Goal: Task Accomplishment & Management: Use online tool/utility

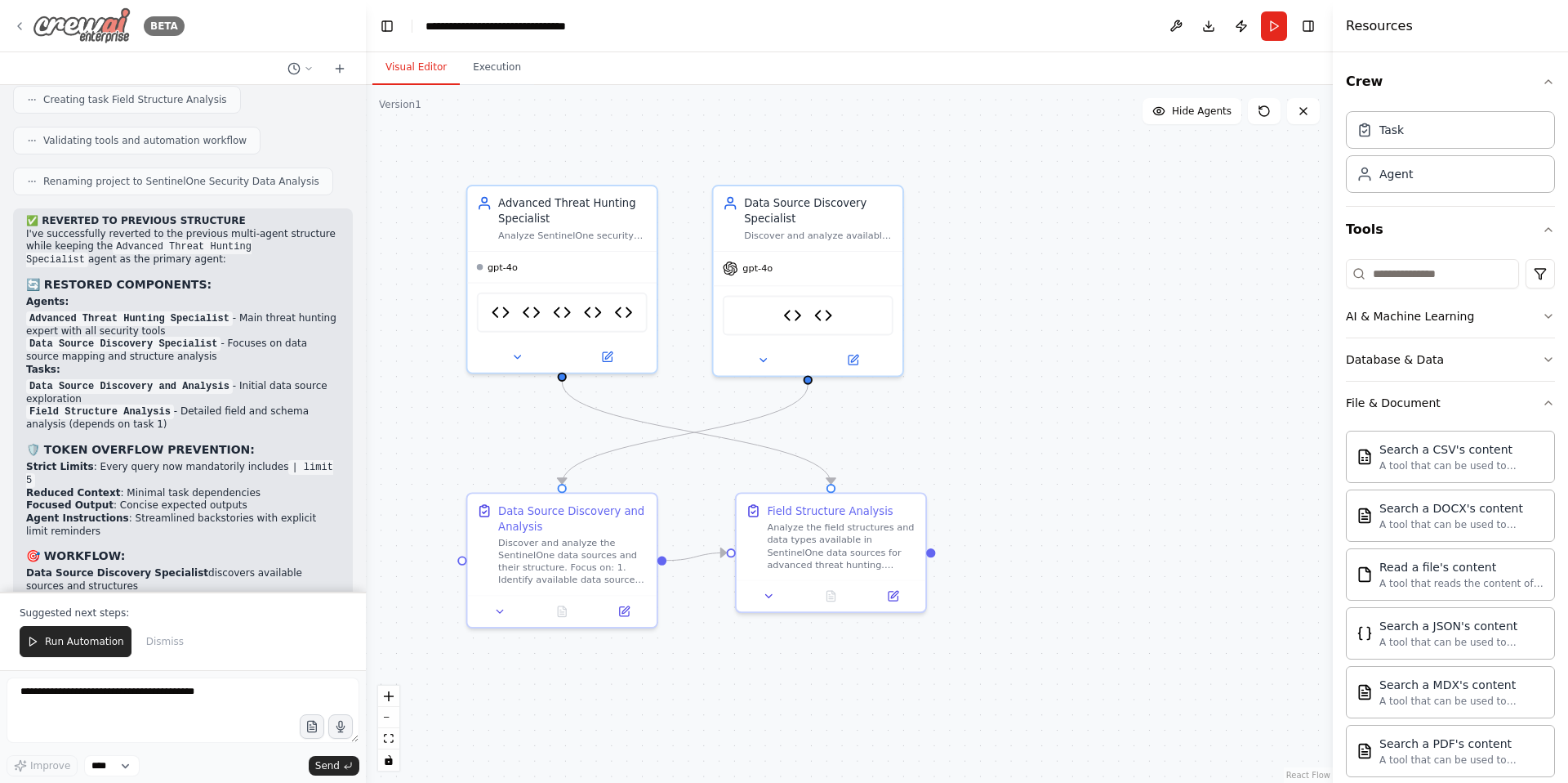
click at [26, 27] on div "BETA" at bounding box center [98, 25] width 171 height 37
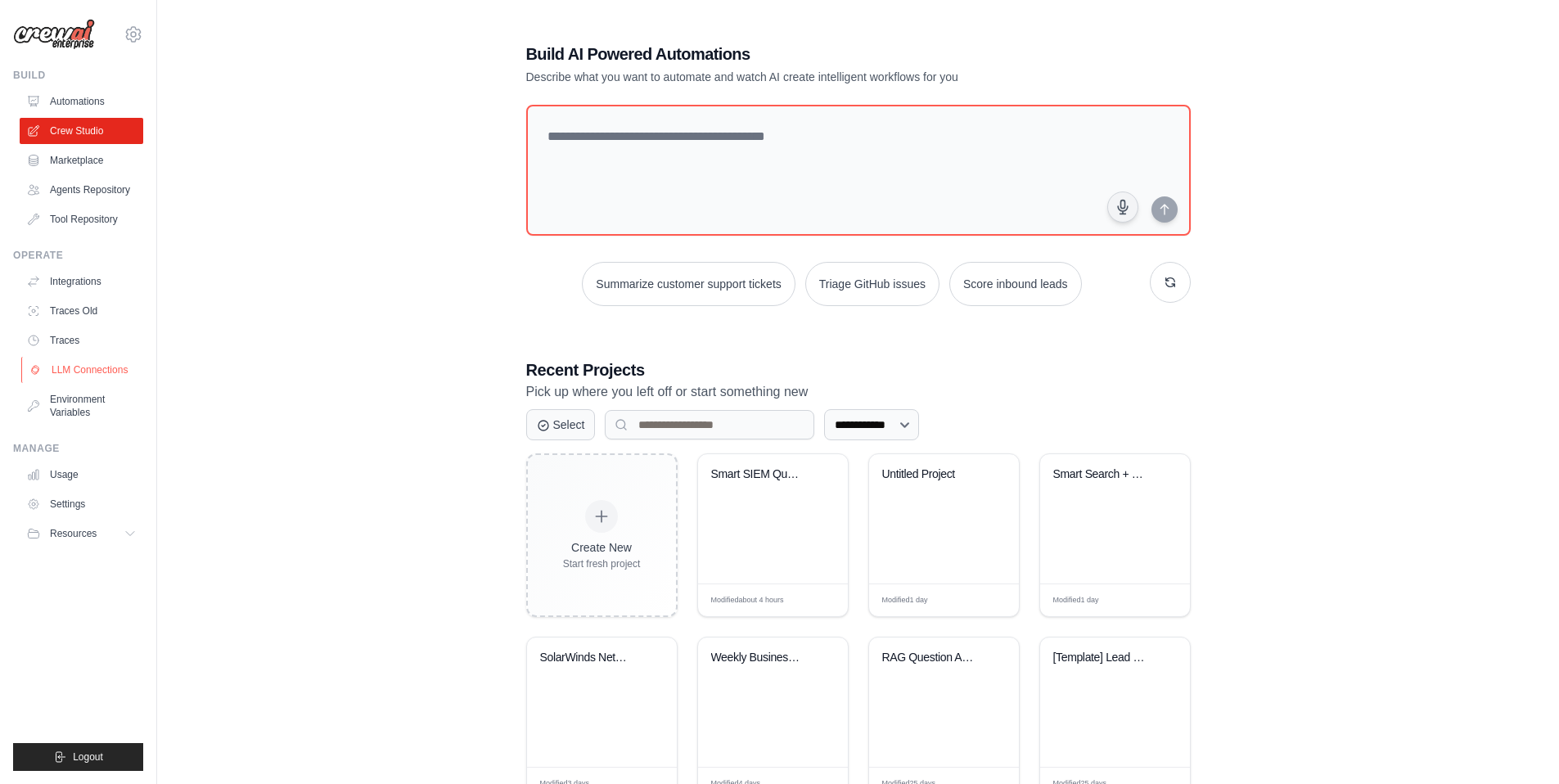
click at [83, 372] on link "LLM Connections" at bounding box center [83, 369] width 124 height 26
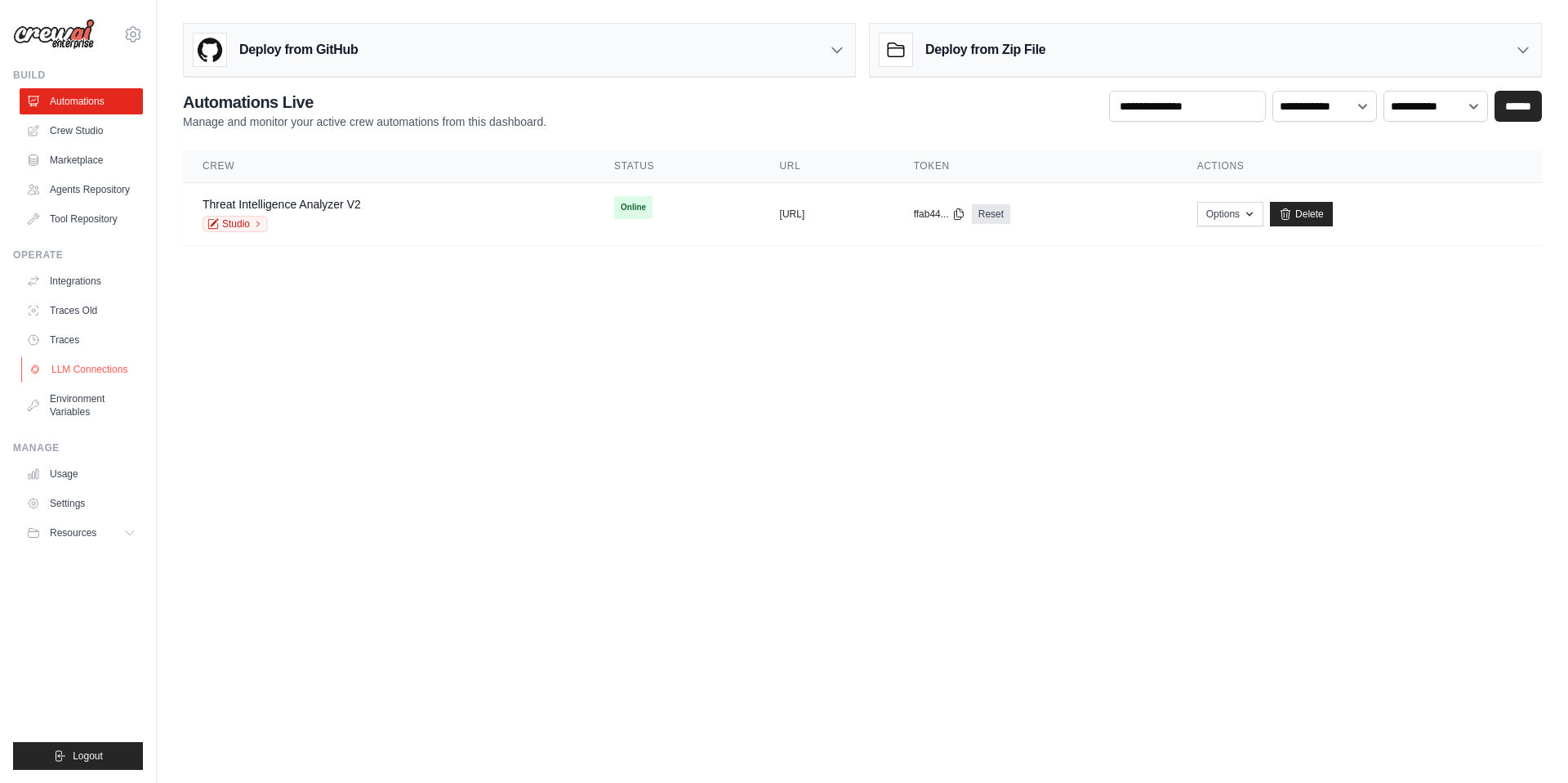
click at [64, 368] on link "LLM Connections" at bounding box center [83, 369] width 124 height 26
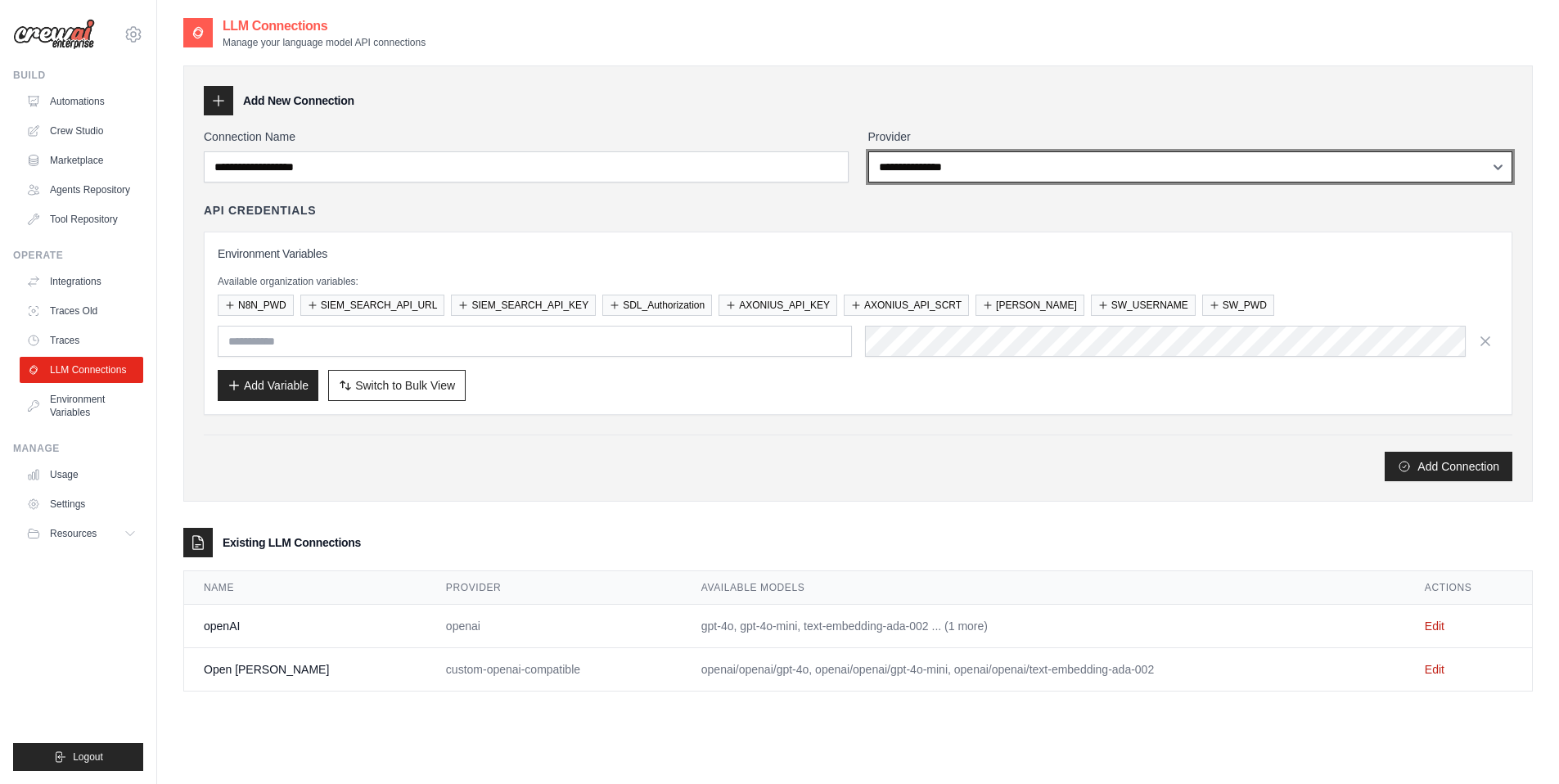
click at [1029, 169] on select "**********" at bounding box center [1190, 166] width 644 height 31
select select "******"
click at [869, 151] on select "**********" at bounding box center [1190, 166] width 644 height 31
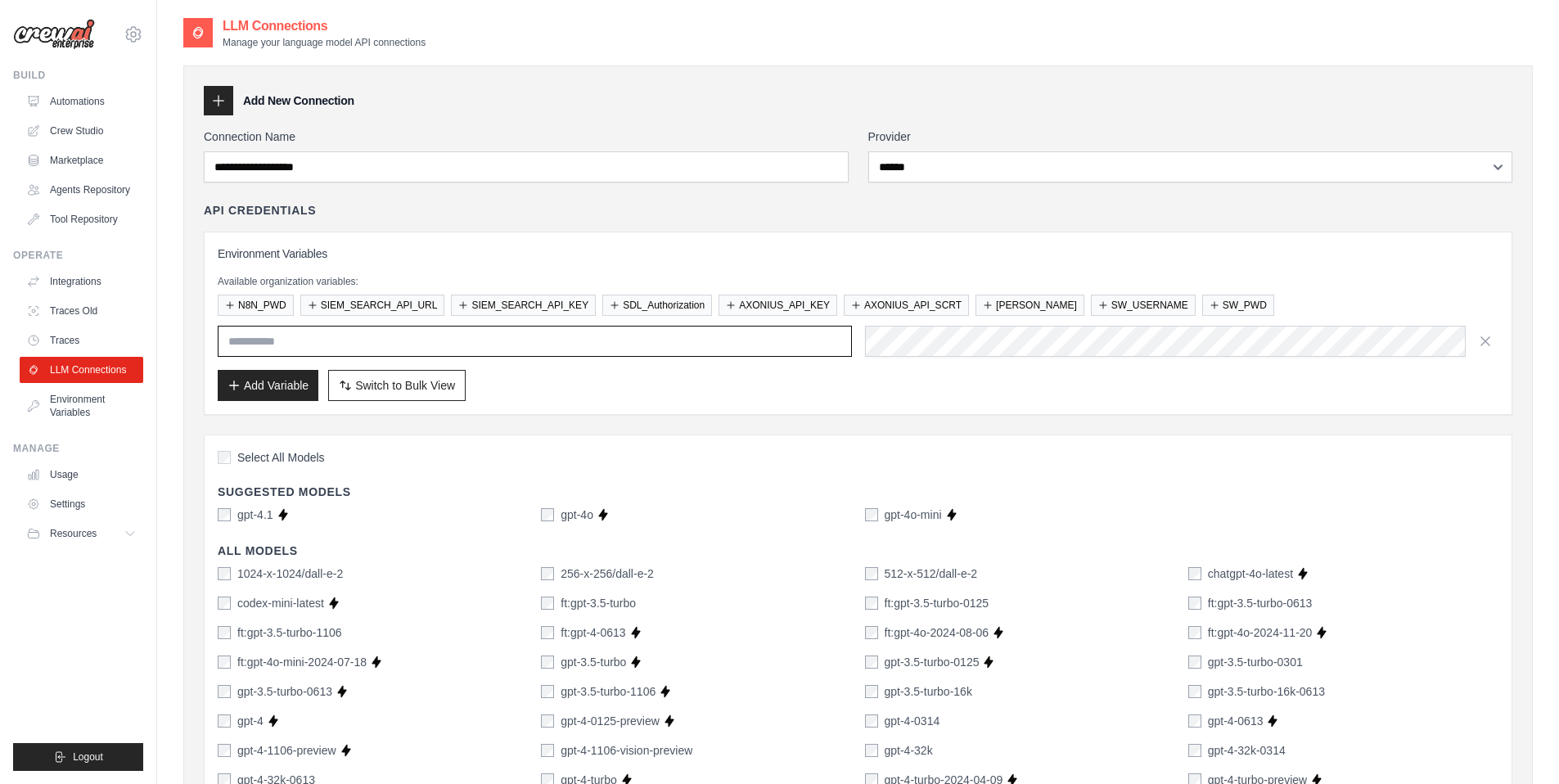
click at [425, 344] on input "text" at bounding box center [535, 340] width 634 height 31
click at [132, 531] on icon at bounding box center [131, 534] width 13 height 13
click at [99, 565] on span "Documentation" at bounding box center [91, 561] width 67 height 13
click at [299, 338] on input "text" at bounding box center [535, 340] width 634 height 31
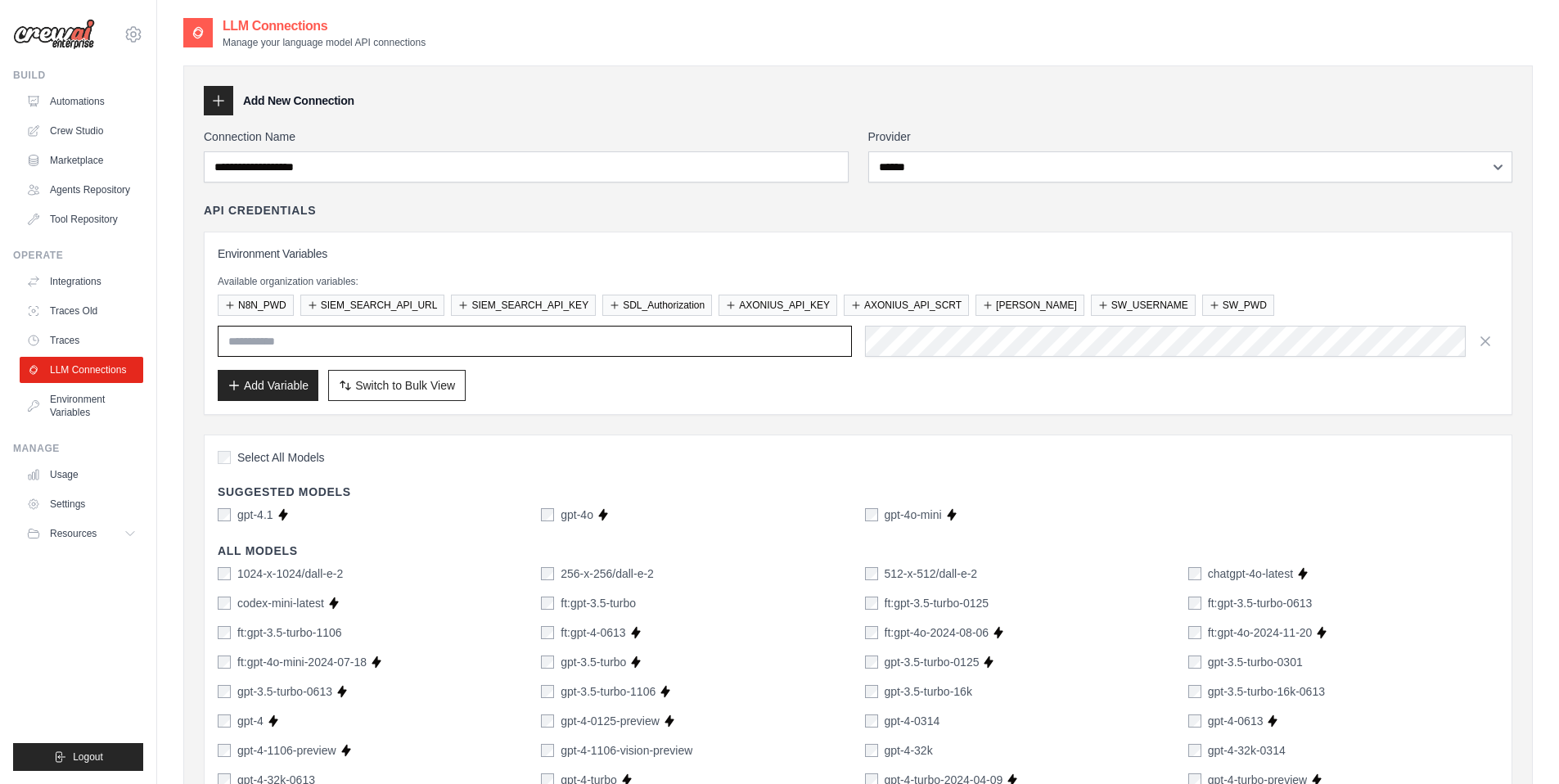
paste input "**********"
type input "**********"
click at [1137, 390] on div "Add Variable Switch to Bulk View Switch to Table View" at bounding box center [857, 384] width 1280 height 31
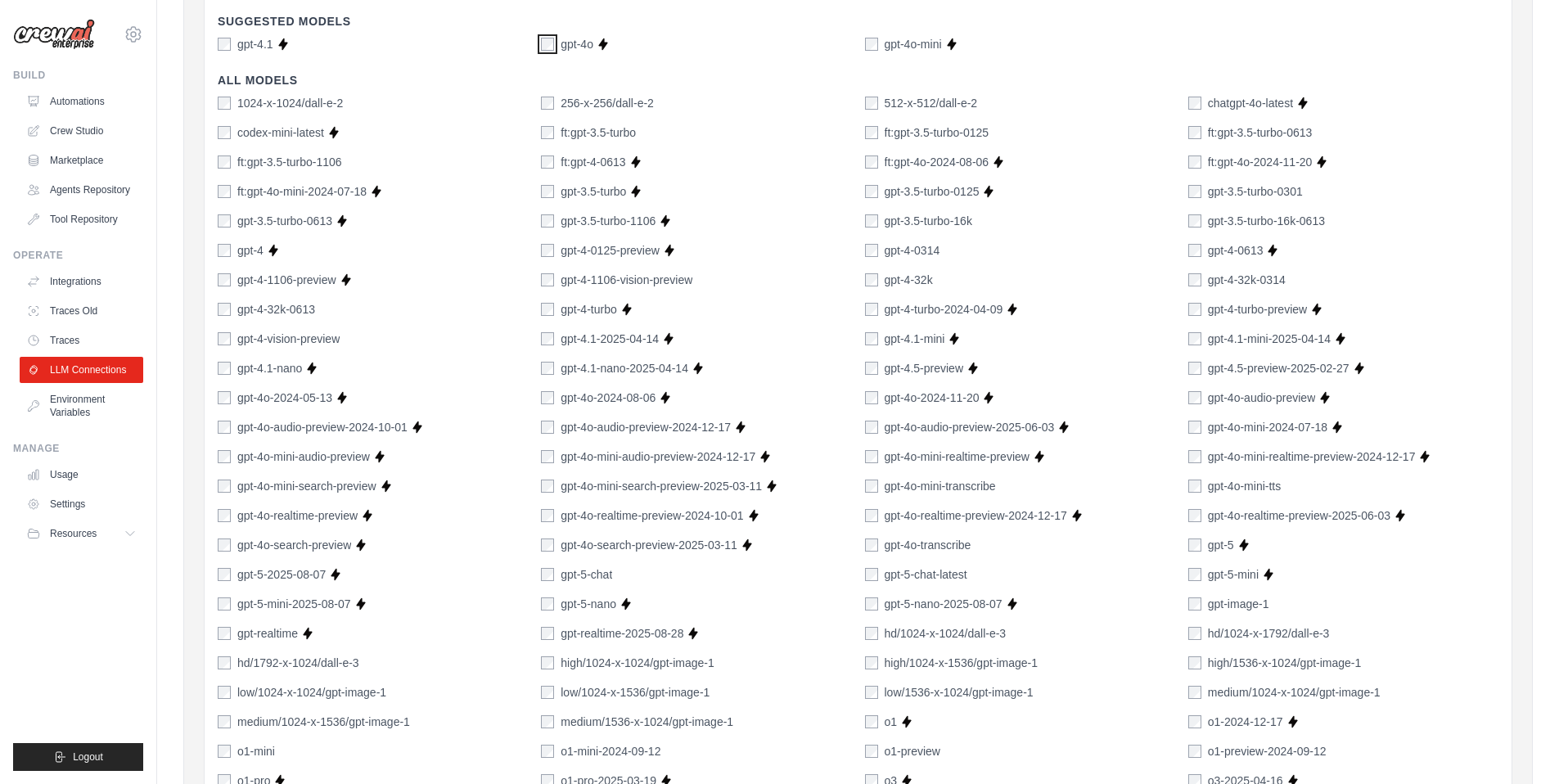
scroll to position [0, 0]
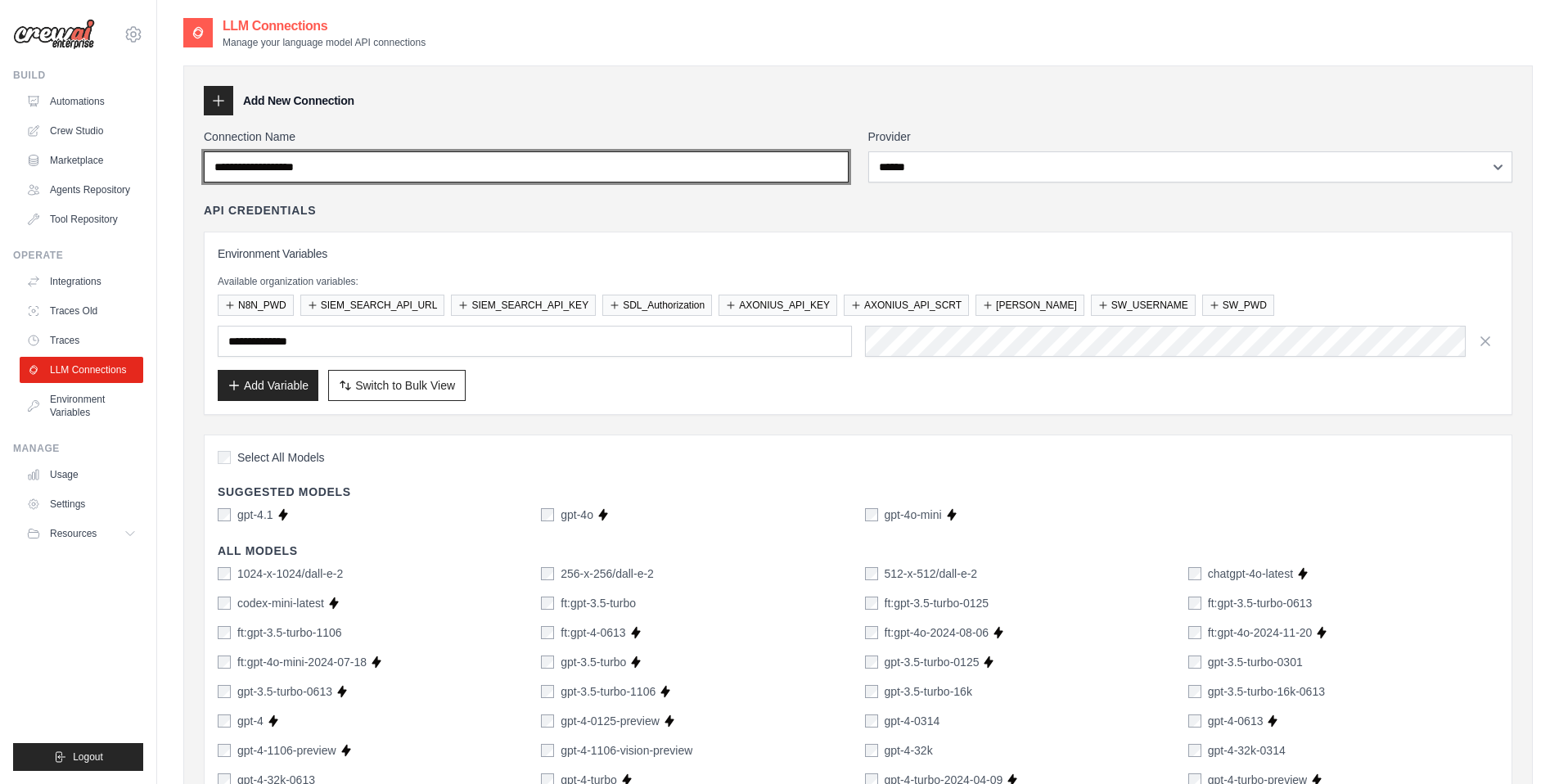
click at [295, 168] on input "Connection Name" at bounding box center [525, 166] width 644 height 31
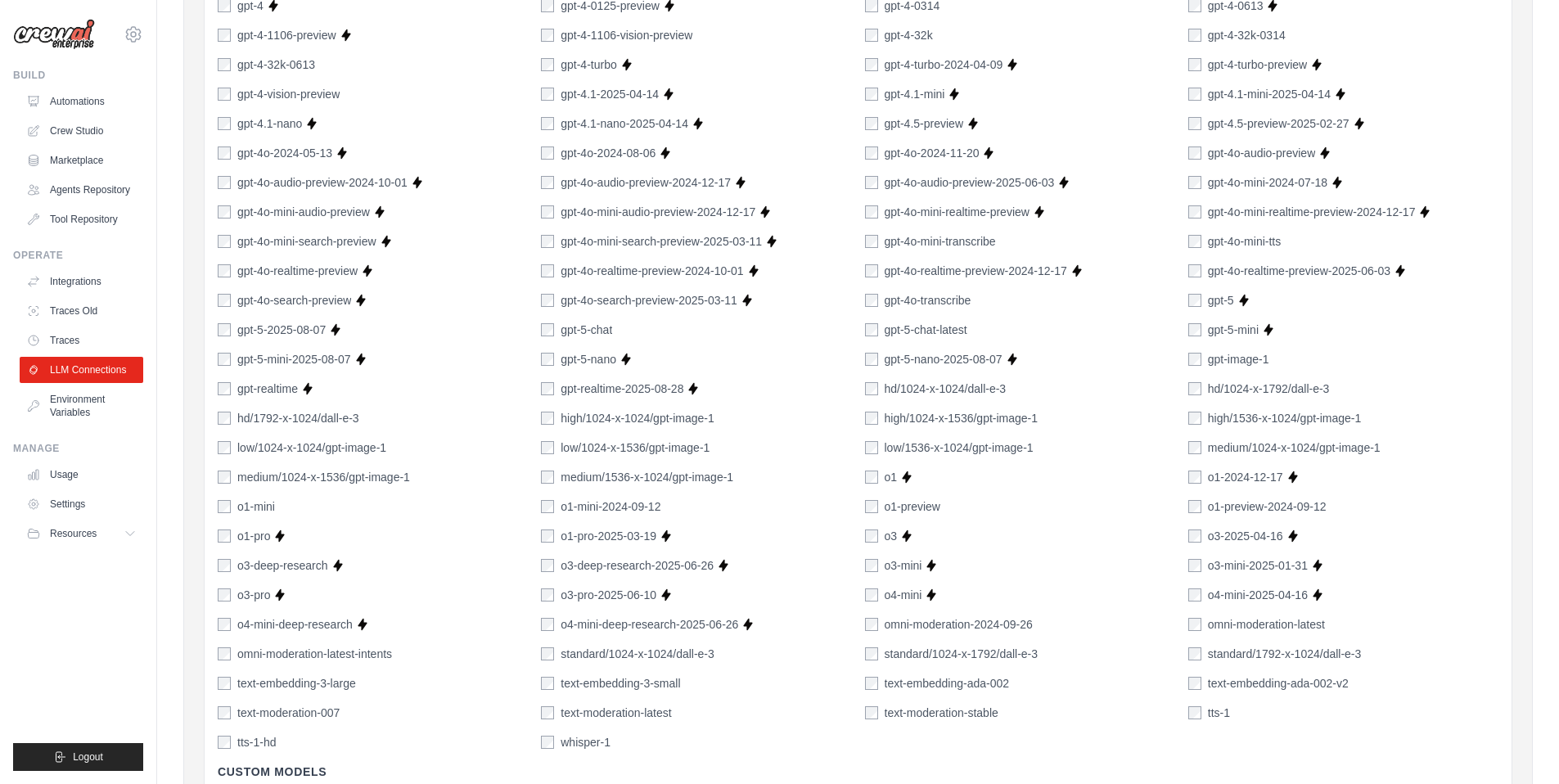
scroll to position [1098, 0]
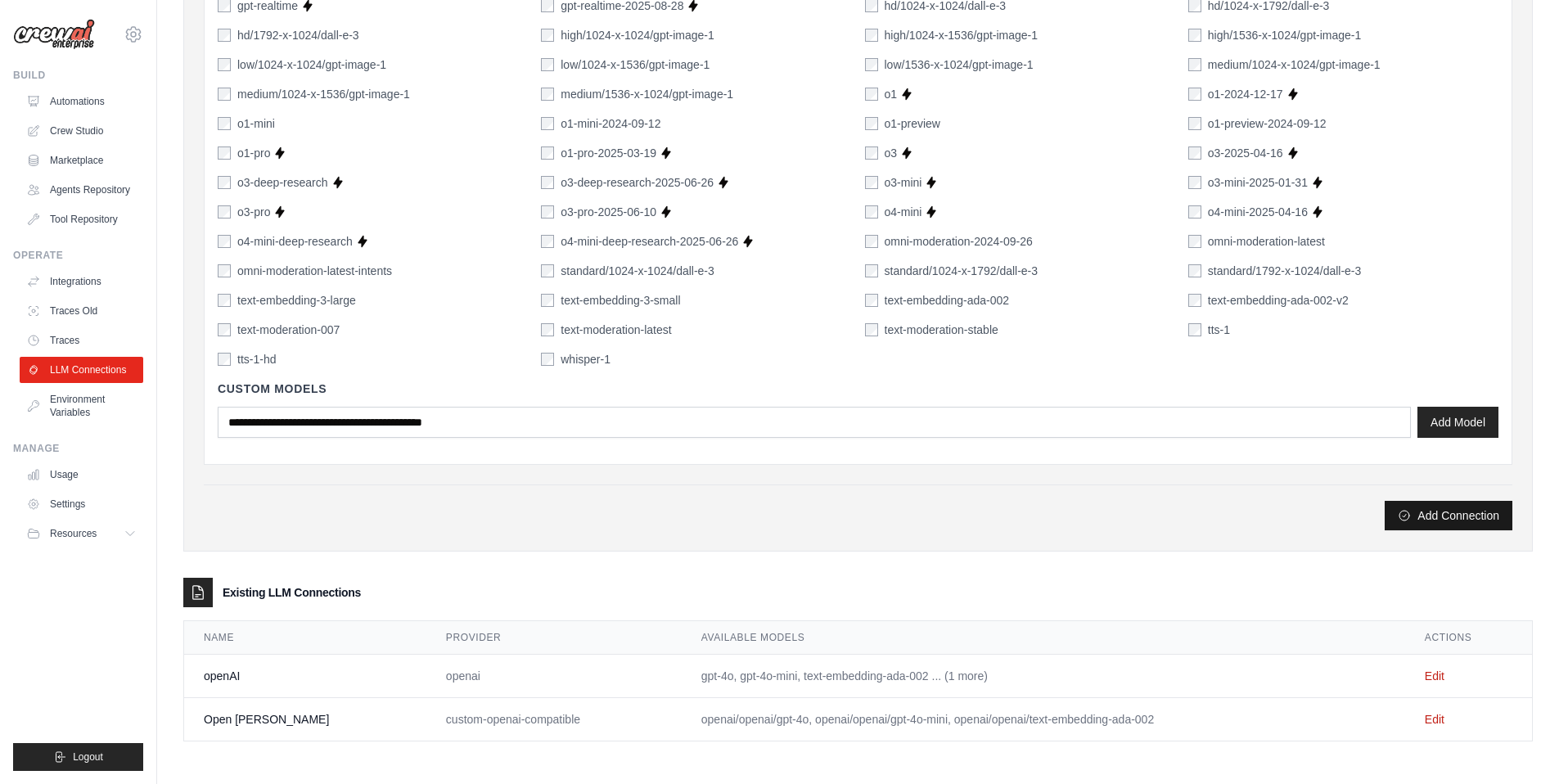
type input "**********"
click at [1447, 515] on button "Add Connection" at bounding box center [1448, 515] width 128 height 29
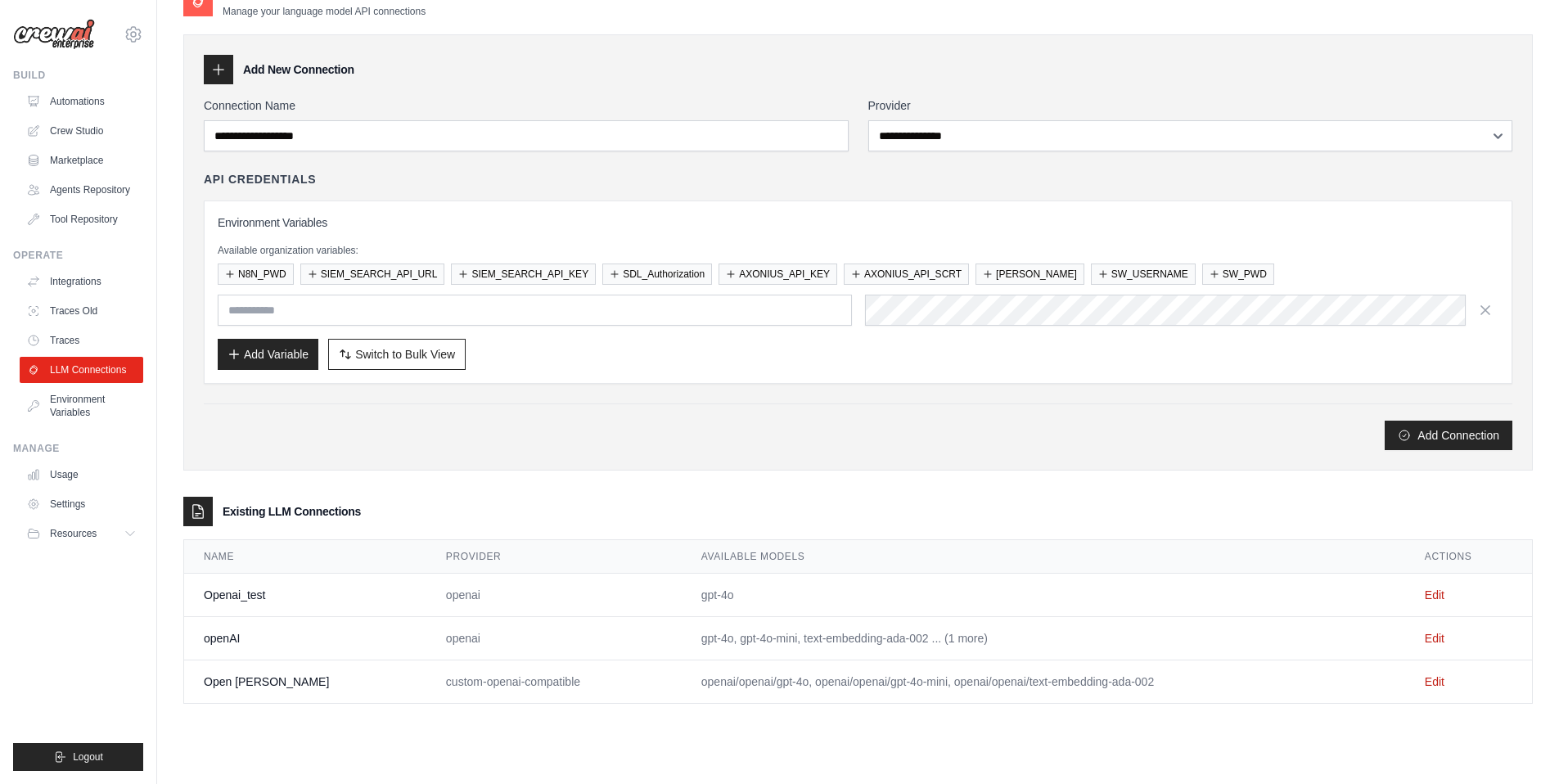
scroll to position [0, 0]
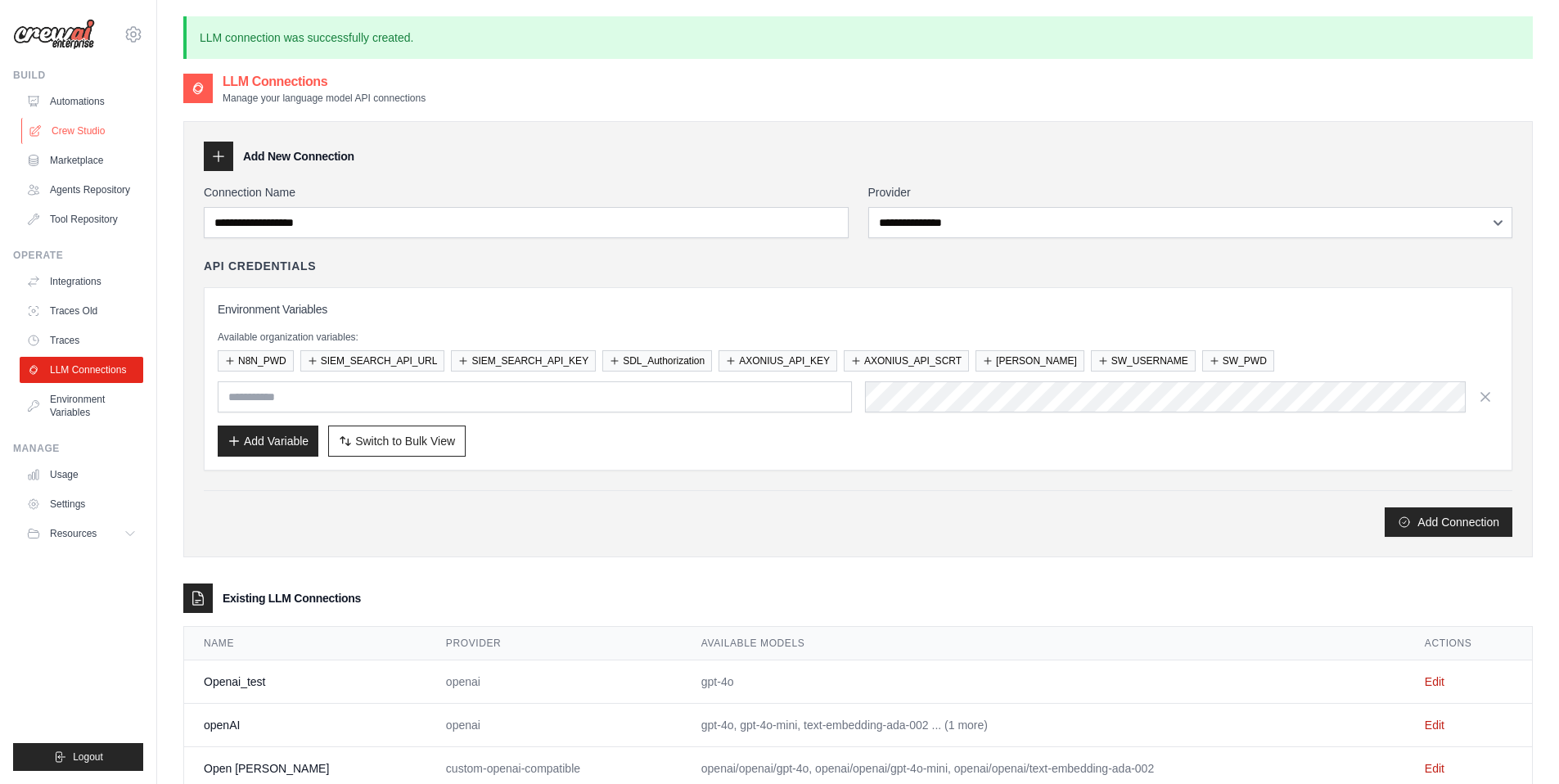
click at [74, 128] on link "Crew Studio" at bounding box center [83, 131] width 124 height 26
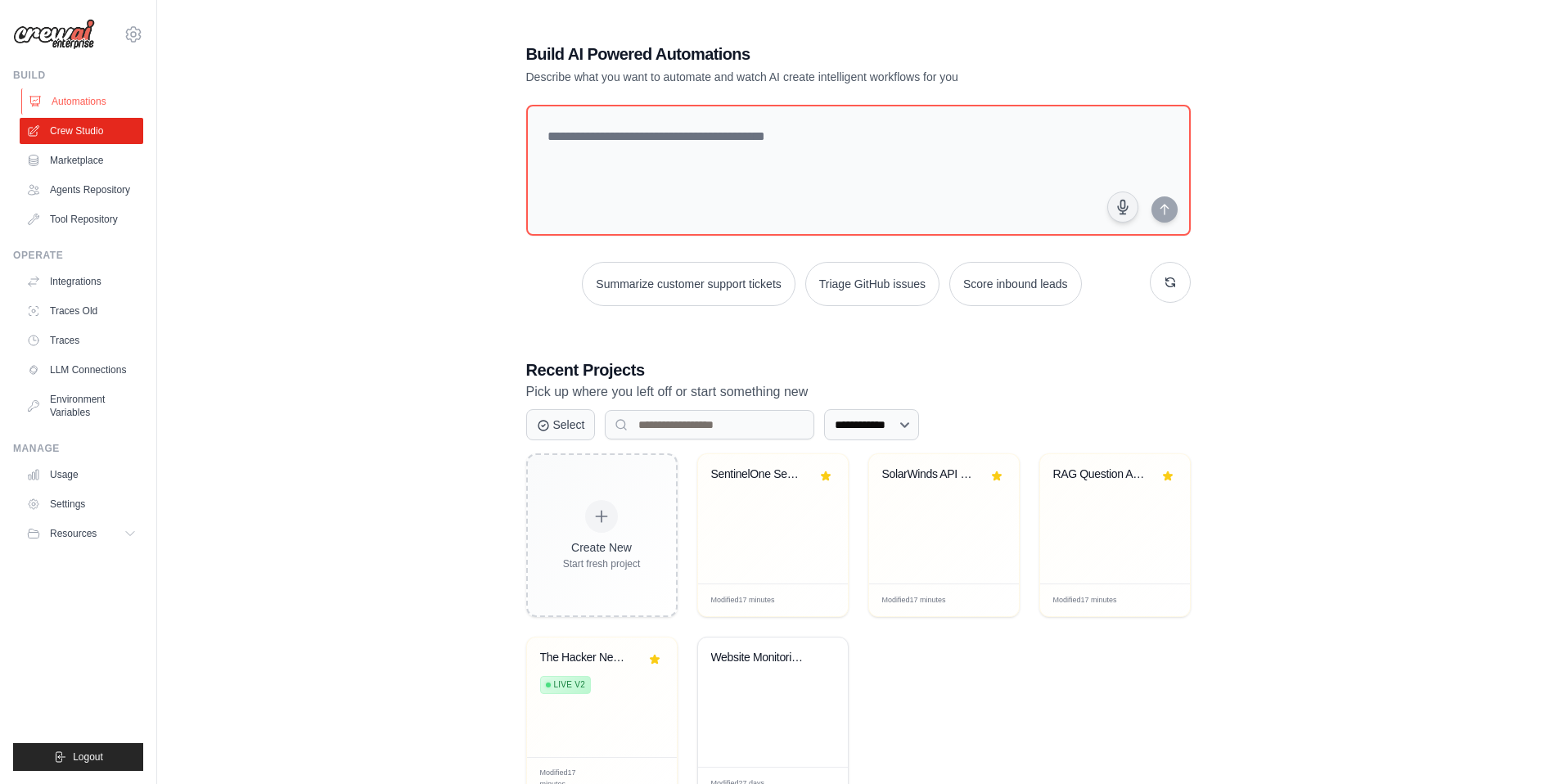
click at [81, 101] on link "Automations" at bounding box center [83, 101] width 124 height 26
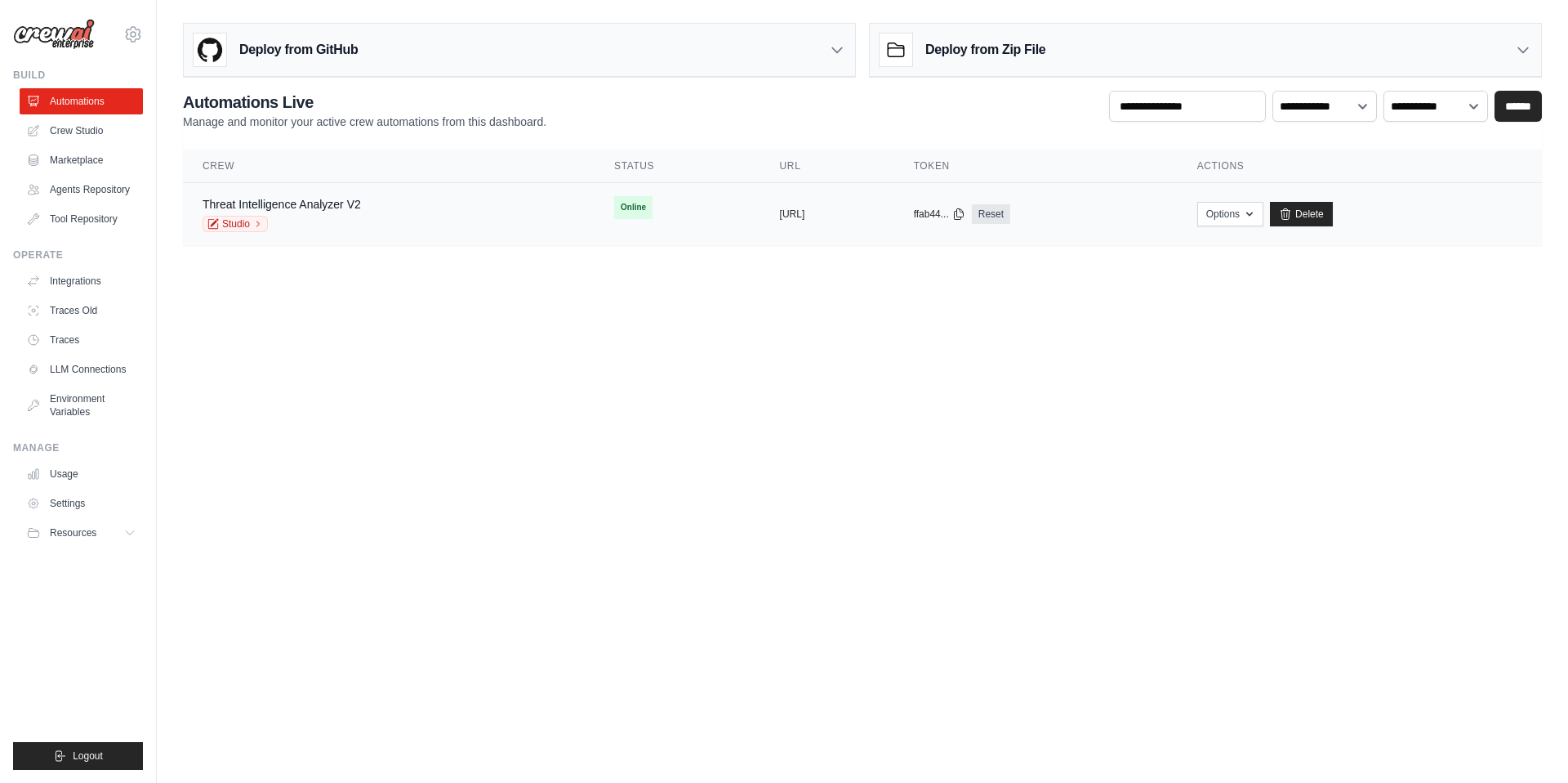
click at [384, 201] on div "Threat Intelligence Analyzer V2 Studio" at bounding box center [388, 214] width 373 height 36
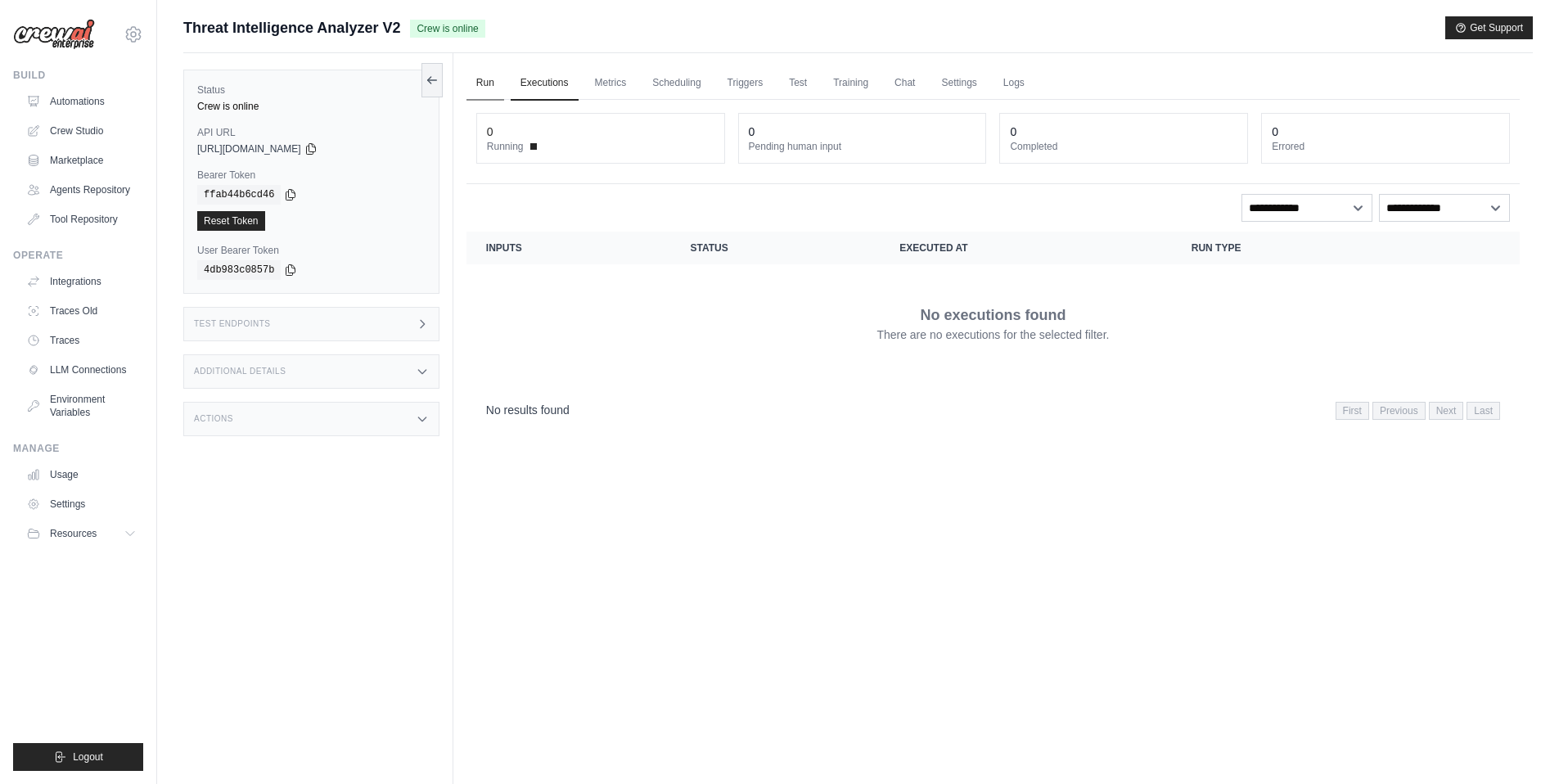
click at [486, 83] on link "Run" at bounding box center [485, 83] width 38 height 35
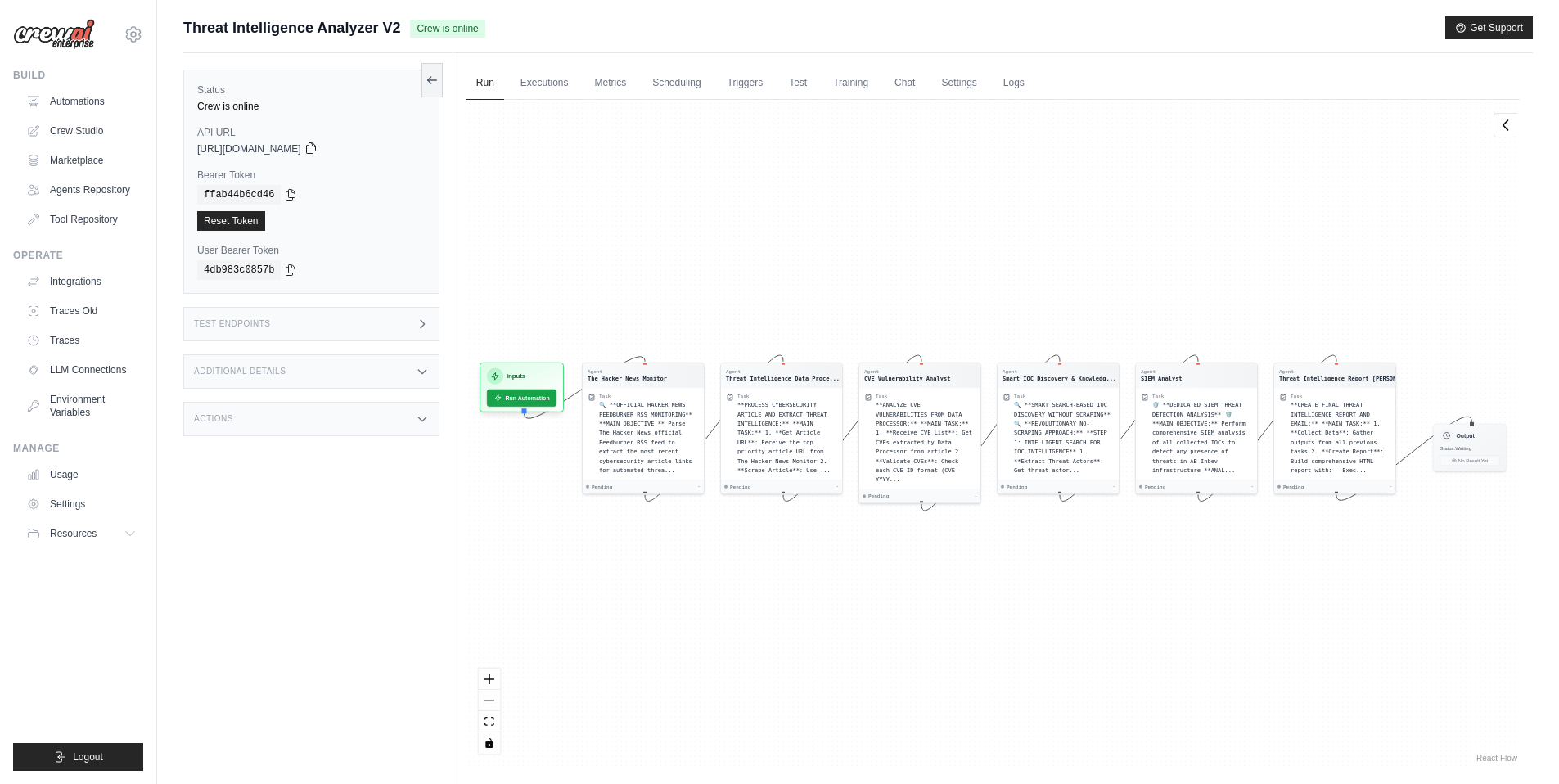
click at [317, 150] on icon at bounding box center [311, 148] width 13 height 13
click at [279, 317] on div "Test Endpoints" at bounding box center [310, 324] width 256 height 35
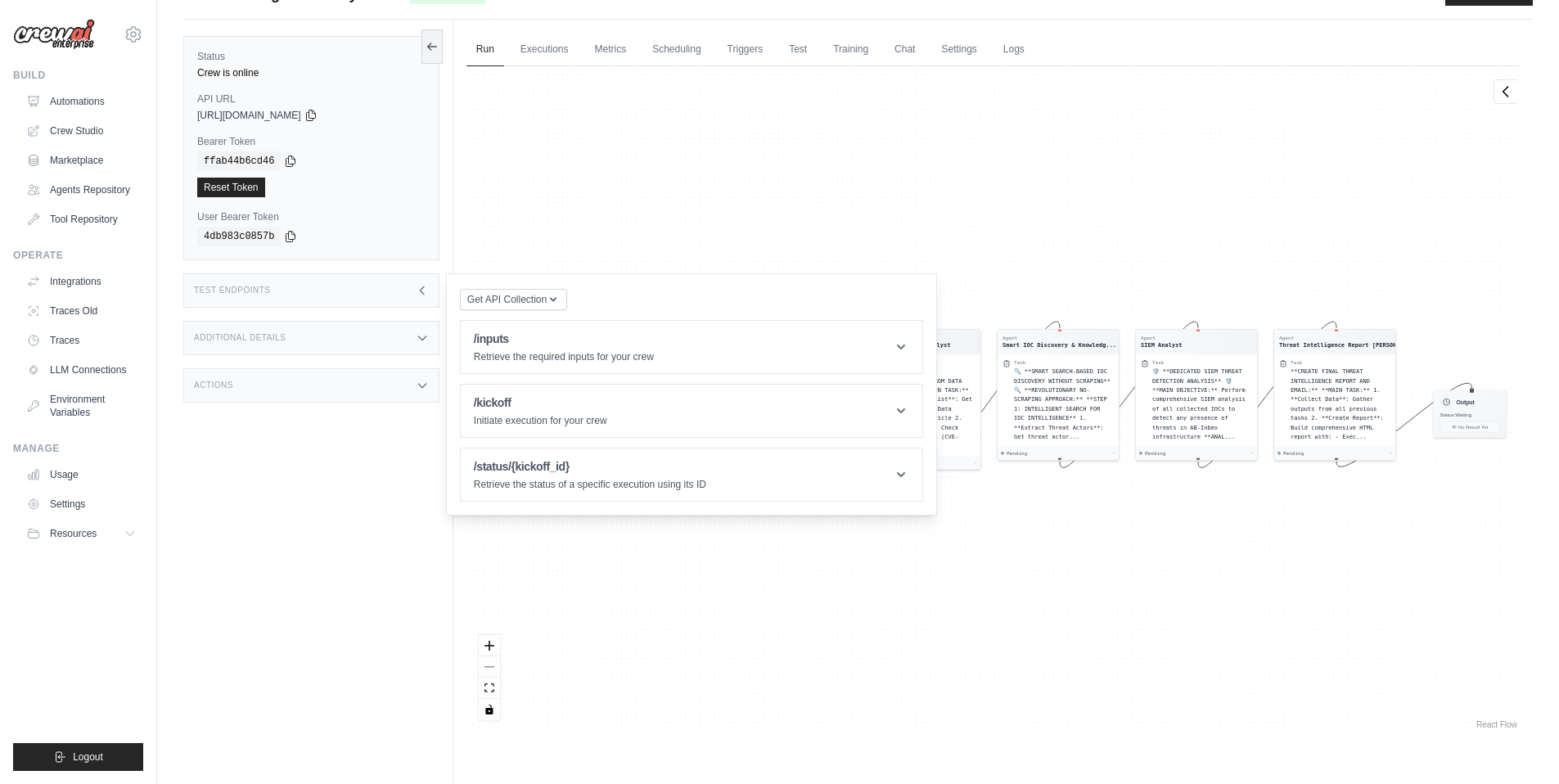
scroll to position [69, 0]
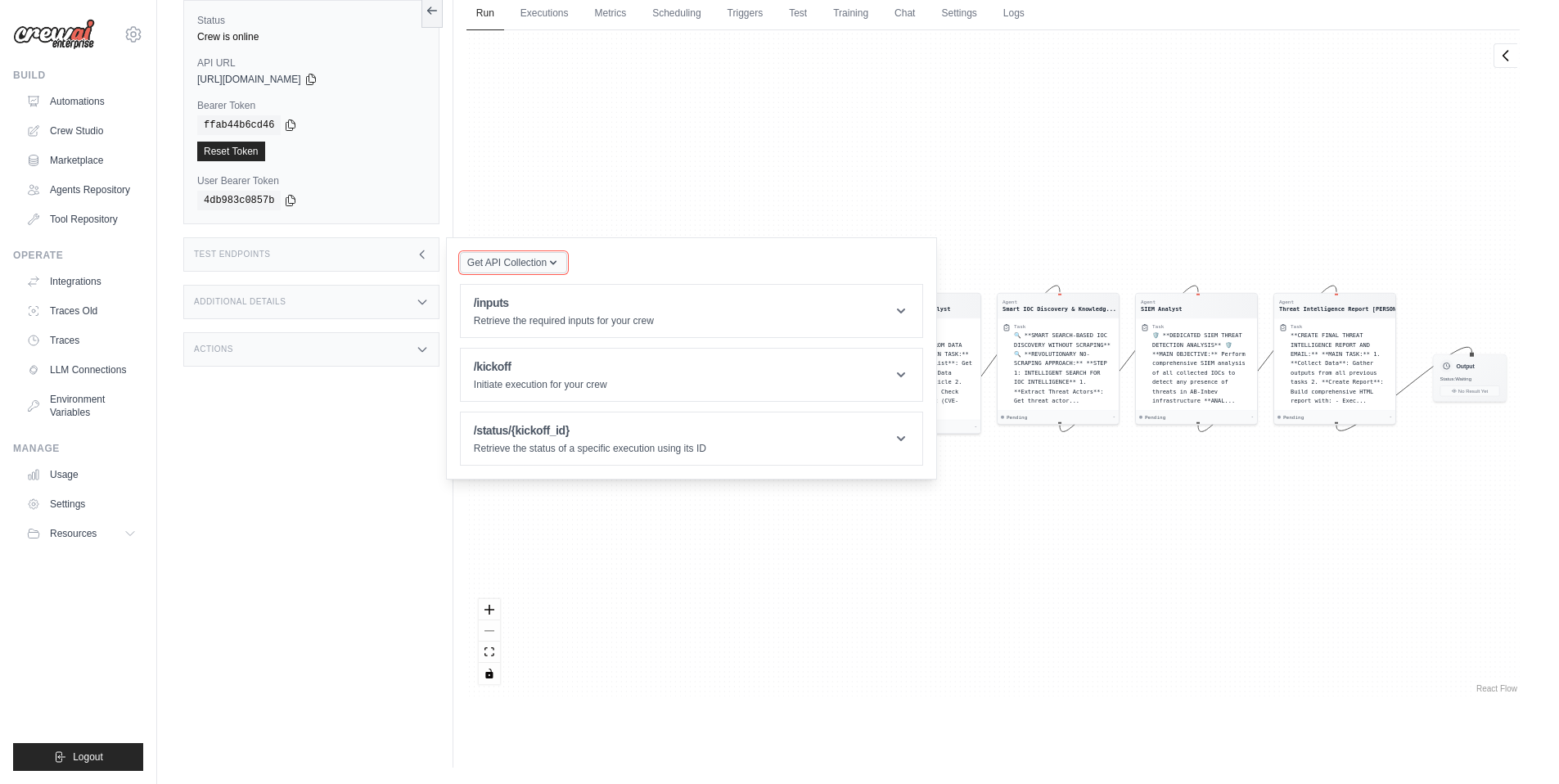
click at [543, 266] on span "Get API Collection" at bounding box center [507, 263] width 80 height 13
click at [603, 219] on div "Agent The Hacker News Monitor Task 🔍 **OFFICIAL HACKER NEWS FEEDBURNER RSS MONI…" at bounding box center [992, 363] width 1053 height 666
click at [658, 206] on div "Agent The Hacker News Monitor Task 🔍 **OFFICIAL HACKER NEWS FEEDBURNER RSS MONI…" at bounding box center [992, 367] width 1053 height 666
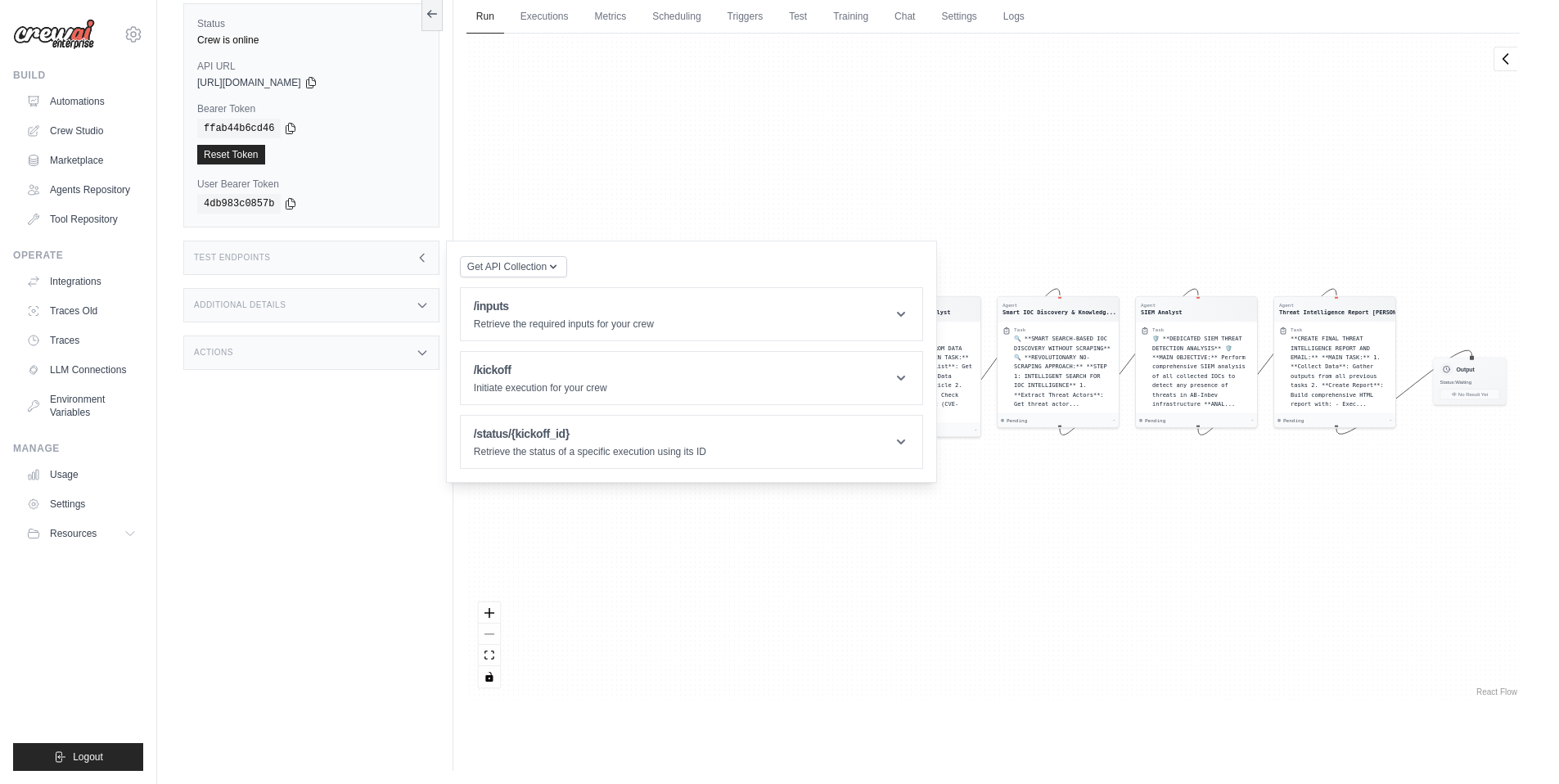
scroll to position [69, 0]
click at [482, 11] on link "Run" at bounding box center [485, 14] width 38 height 35
click at [426, 18] on button at bounding box center [431, 9] width 22 height 35
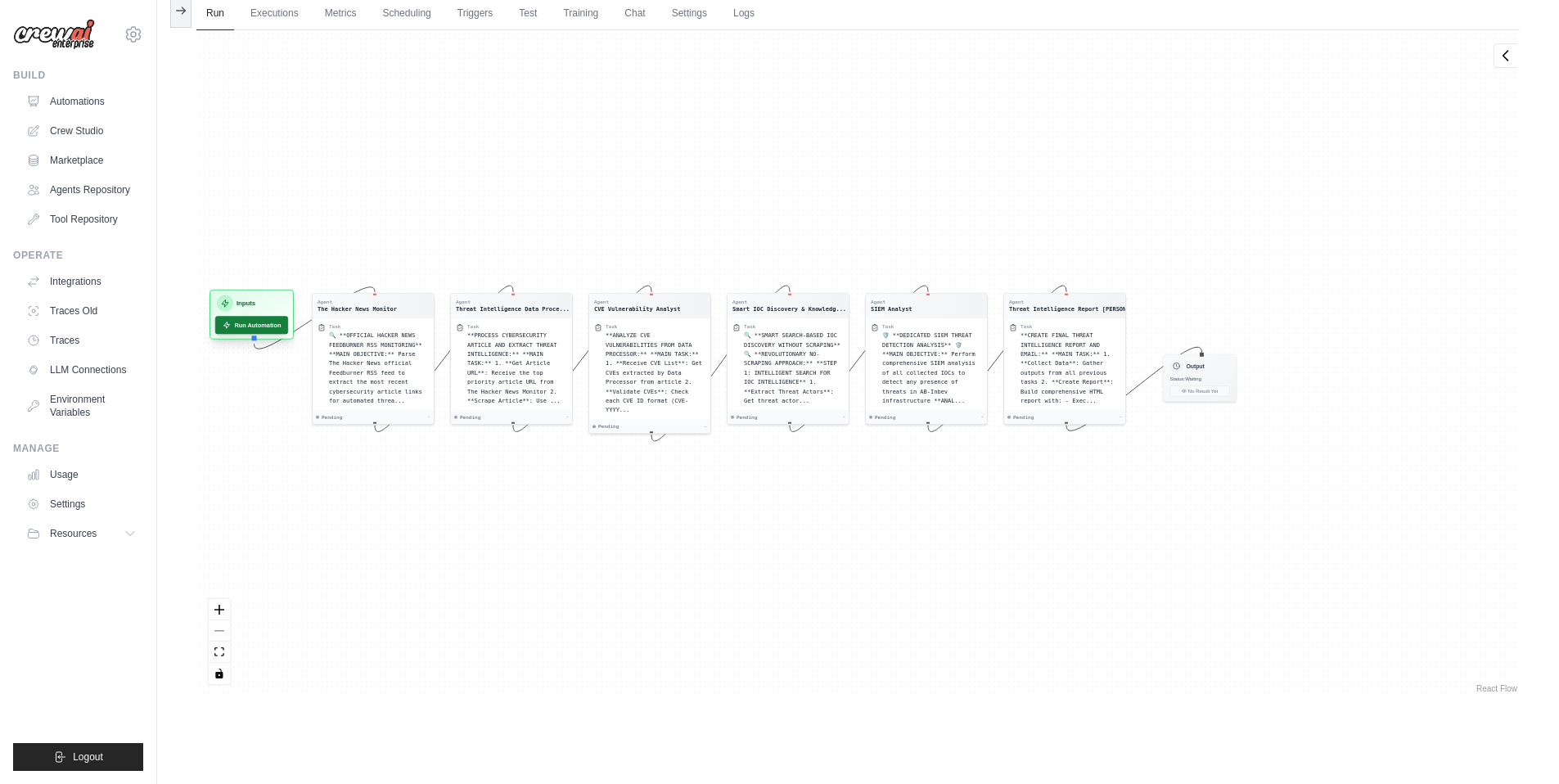
click at [237, 326] on button "Run Automation" at bounding box center [251, 324] width 73 height 18
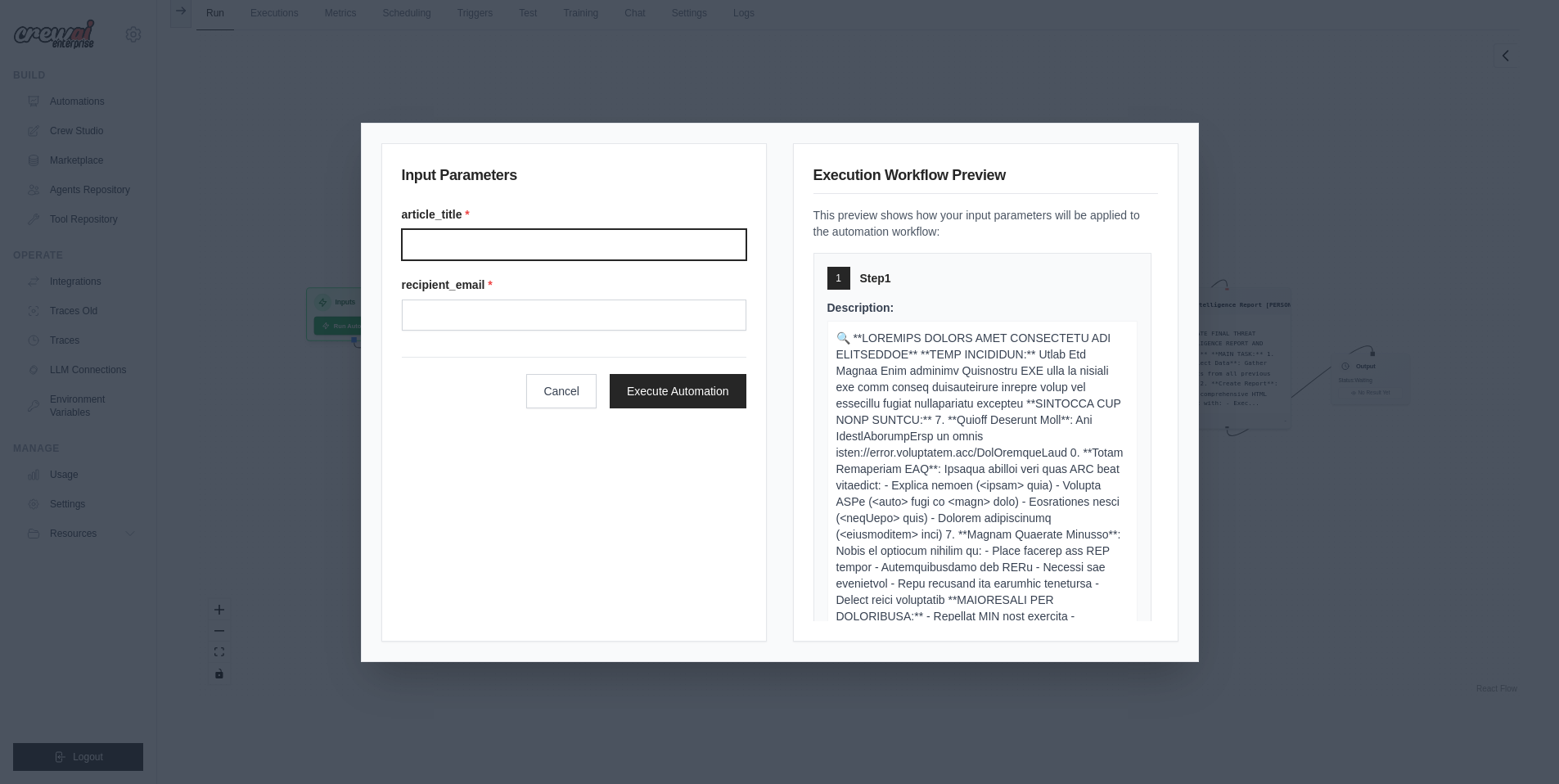
click at [533, 250] on input "Article title" at bounding box center [573, 244] width 344 height 31
type input "****"
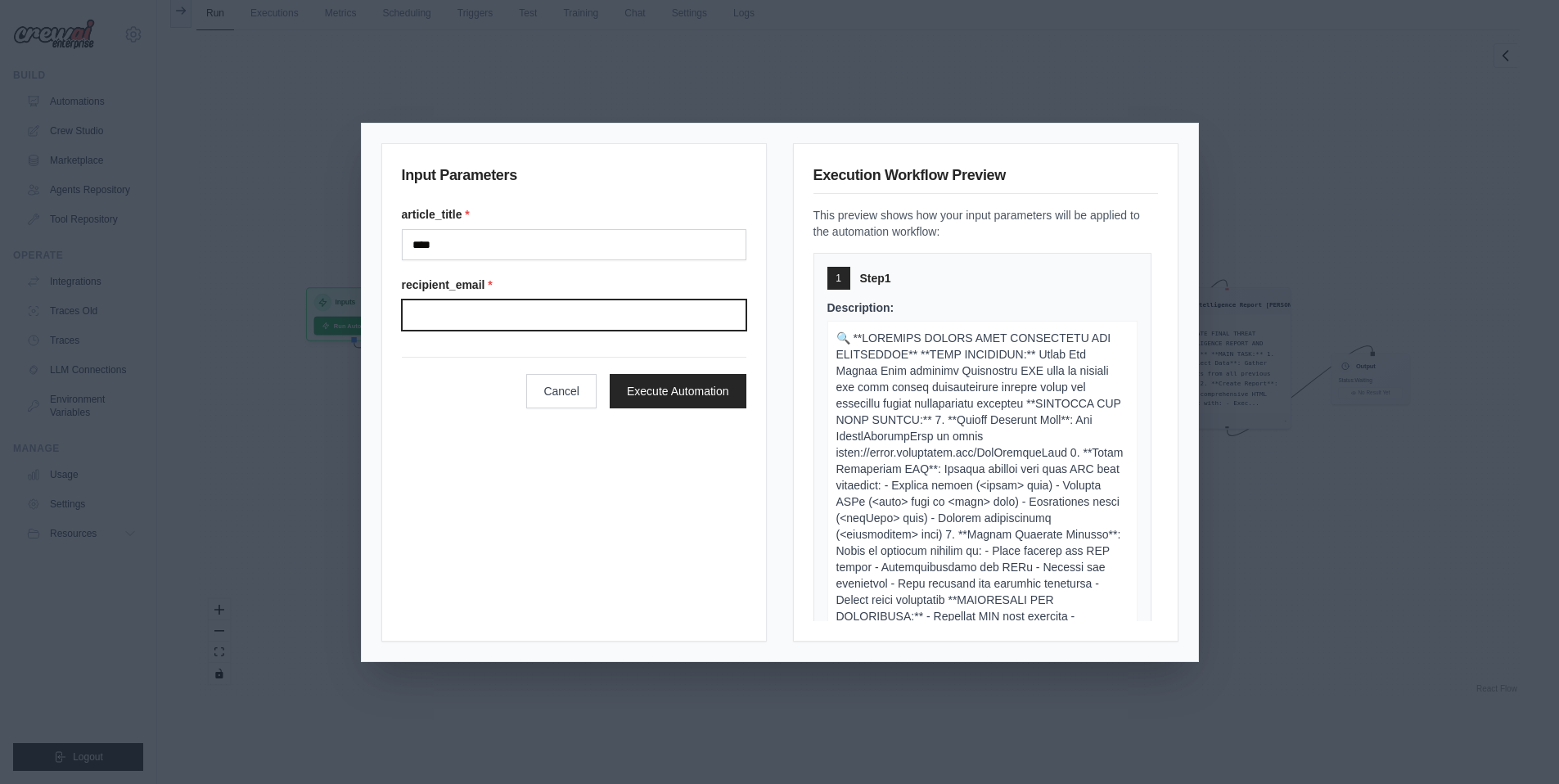
click at [555, 311] on input "Recipient email" at bounding box center [573, 314] width 344 height 31
type input "***"
click at [566, 392] on button "Cancel" at bounding box center [561, 390] width 70 height 35
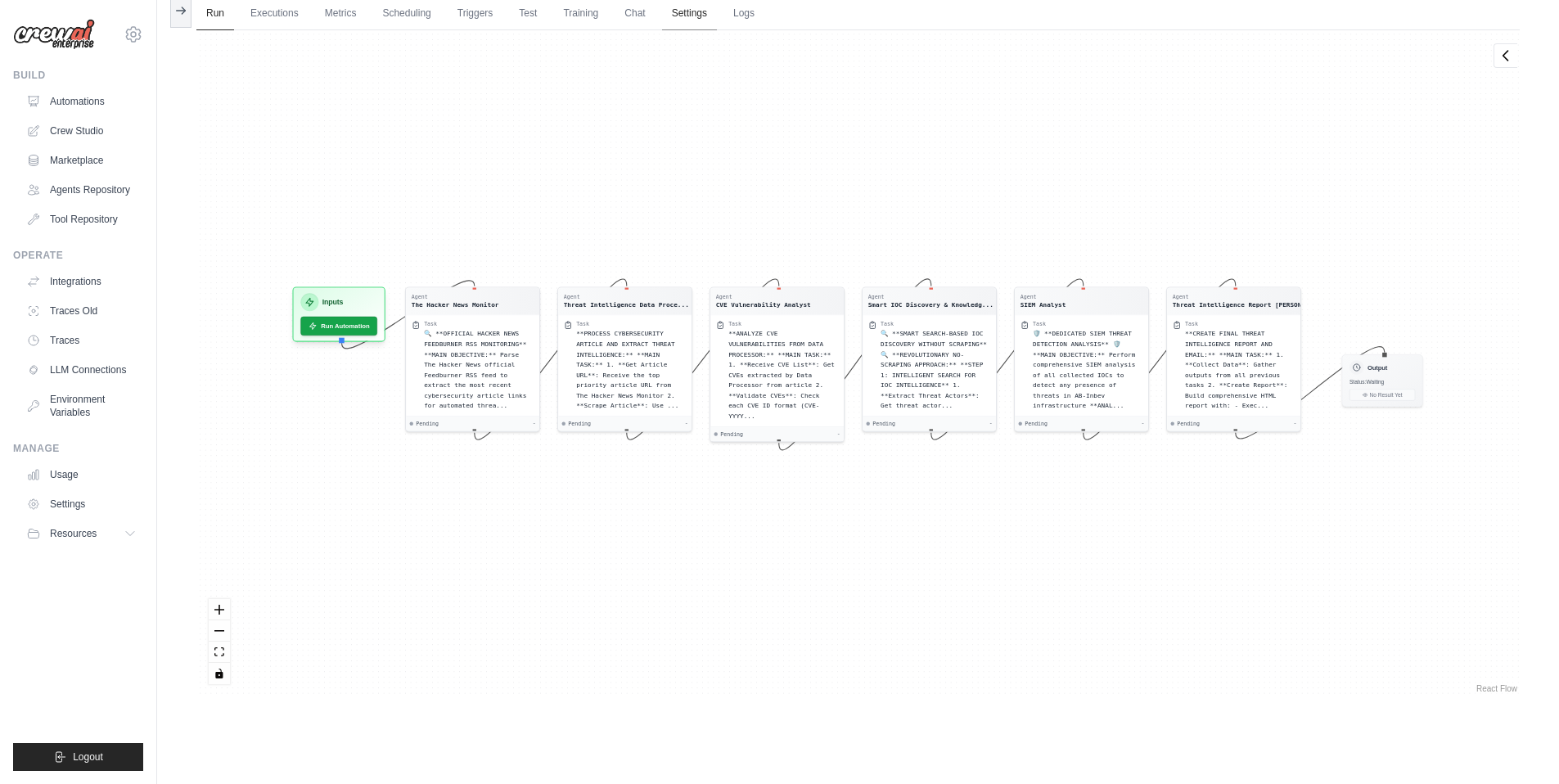
click at [692, 20] on link "Settings" at bounding box center [689, 14] width 54 height 35
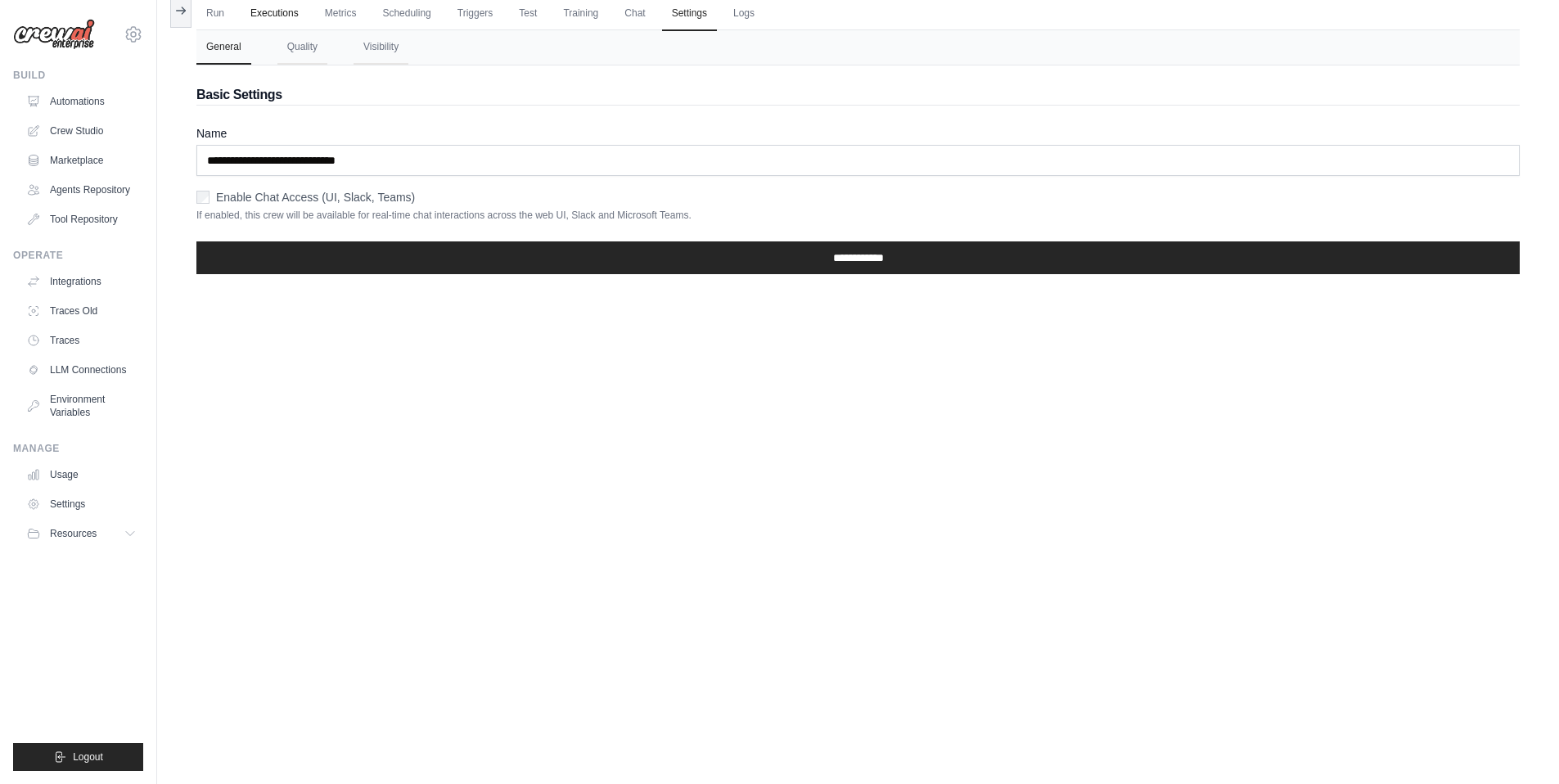
click at [275, 11] on link "Executions" at bounding box center [274, 14] width 68 height 35
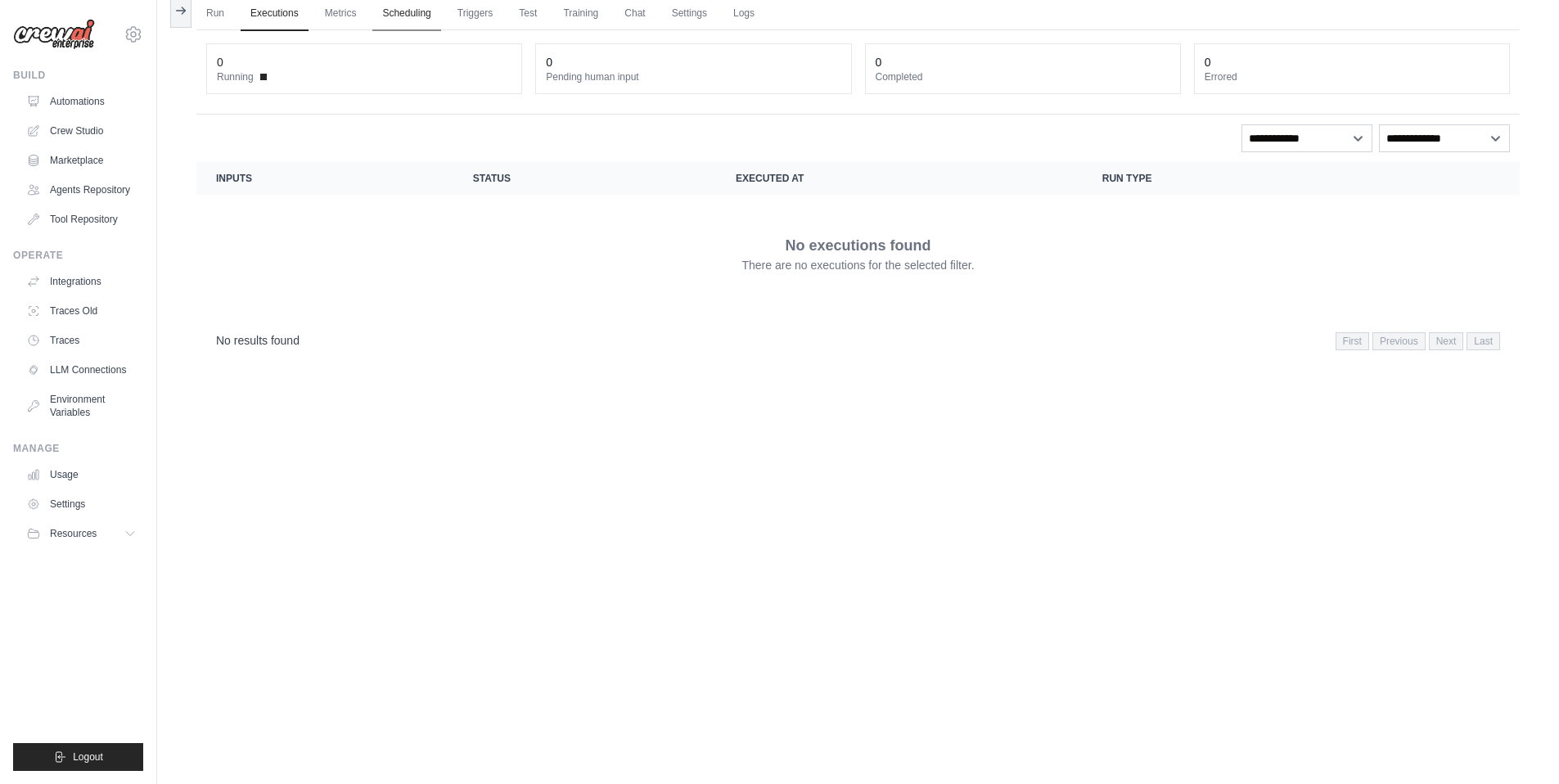
click at [394, 16] on link "Scheduling" at bounding box center [406, 14] width 68 height 35
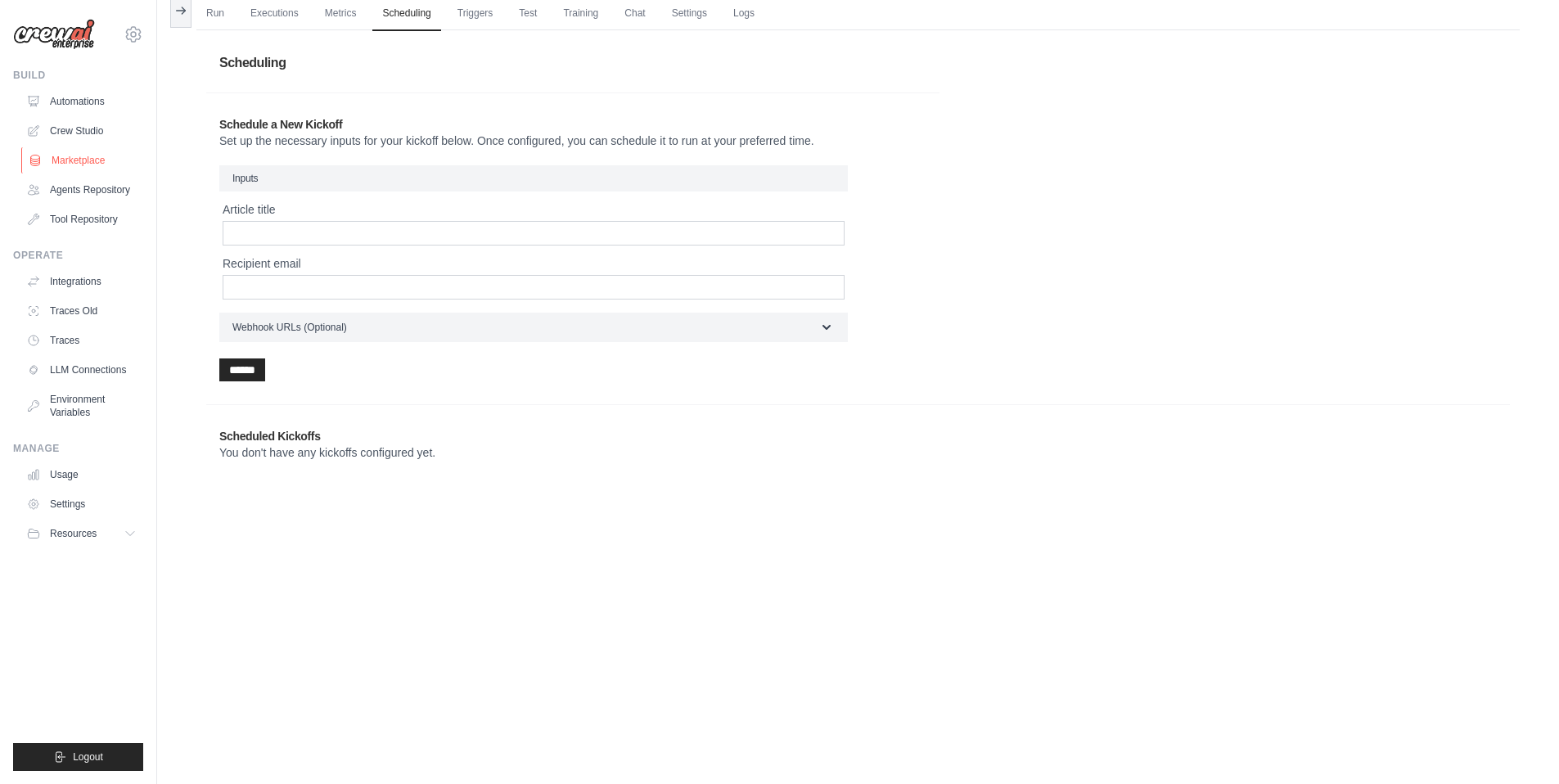
click at [71, 153] on link "Marketplace" at bounding box center [83, 160] width 124 height 26
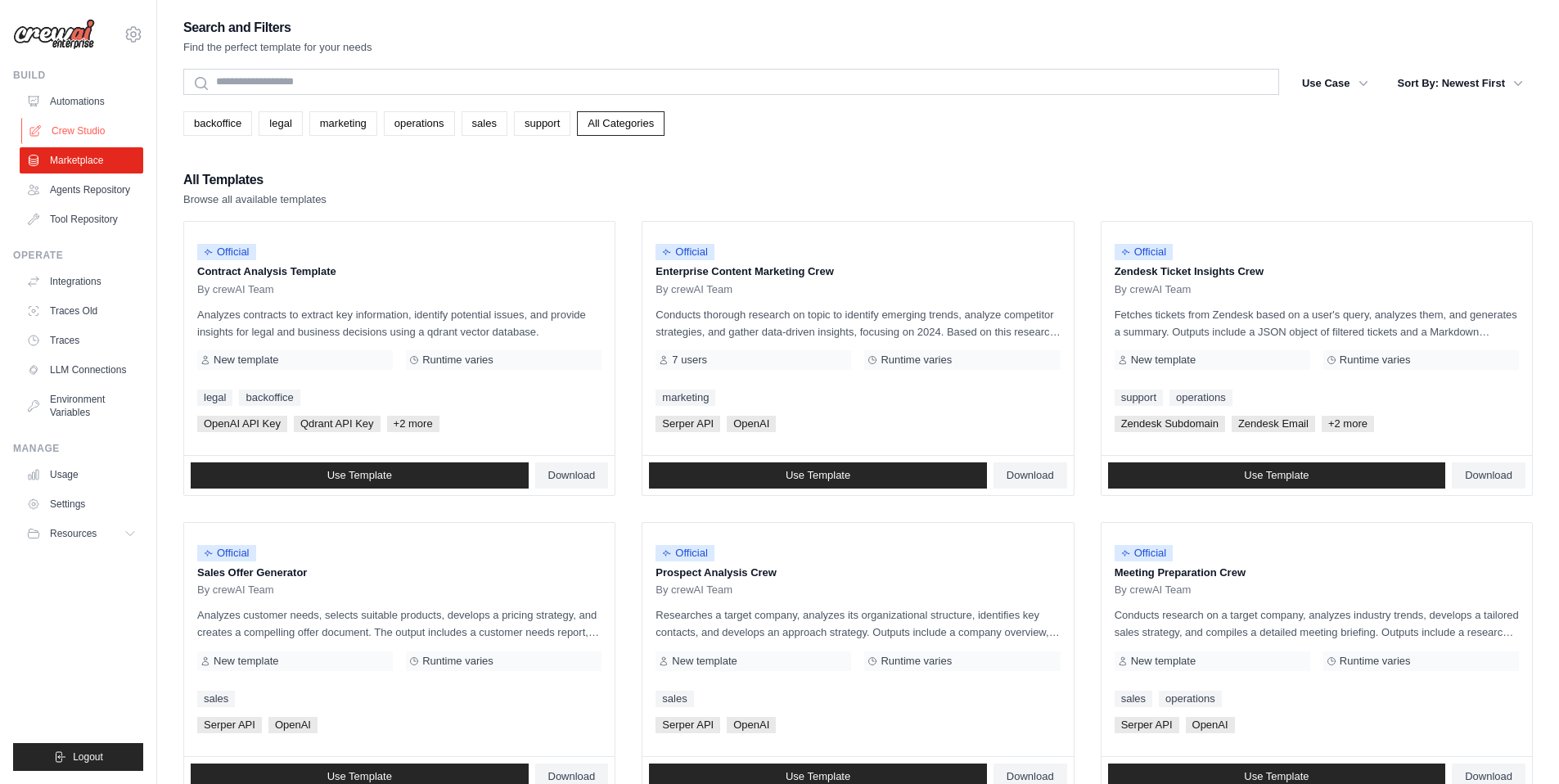
click at [75, 133] on link "Crew Studio" at bounding box center [83, 131] width 124 height 26
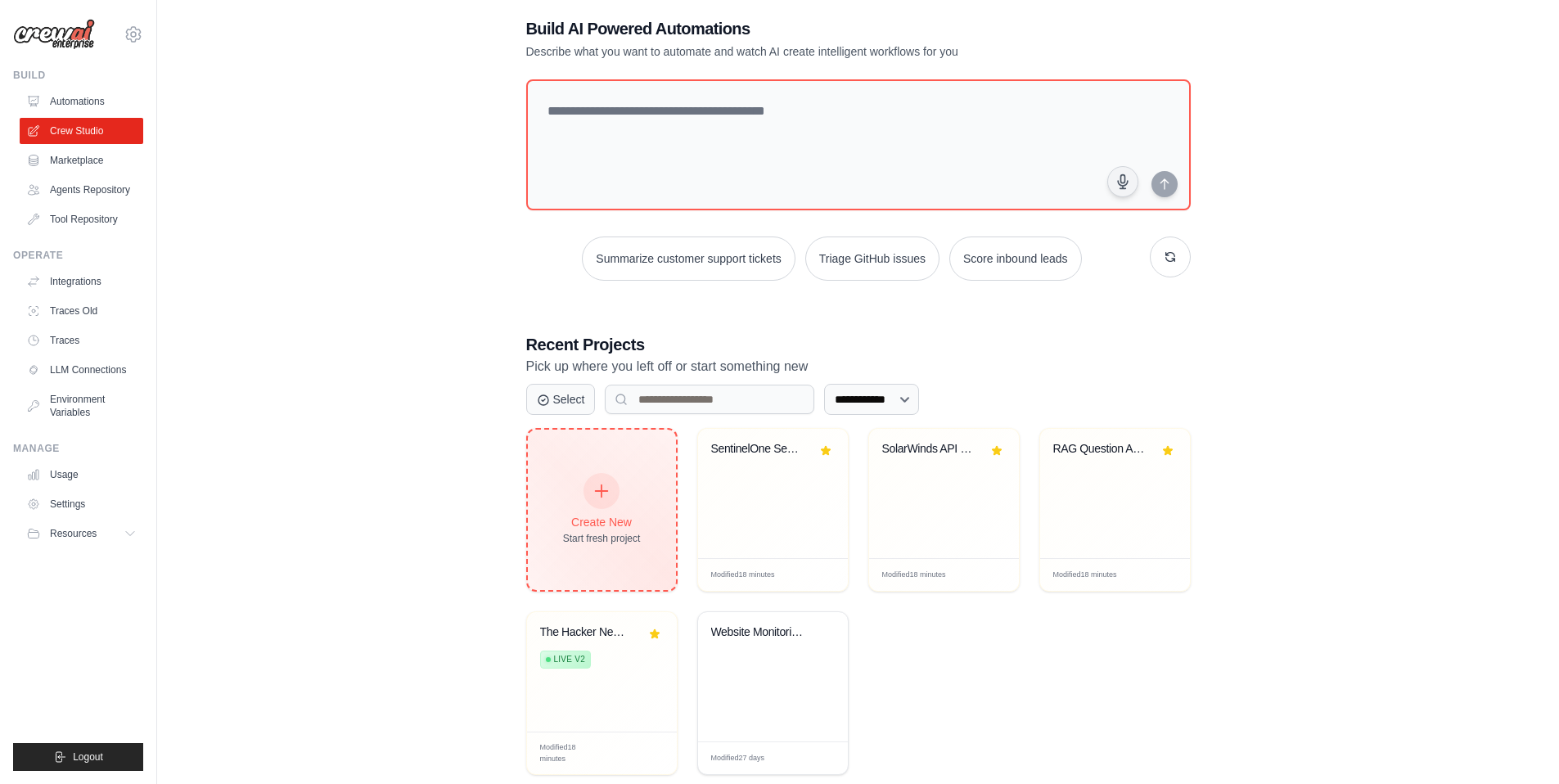
scroll to position [58, 0]
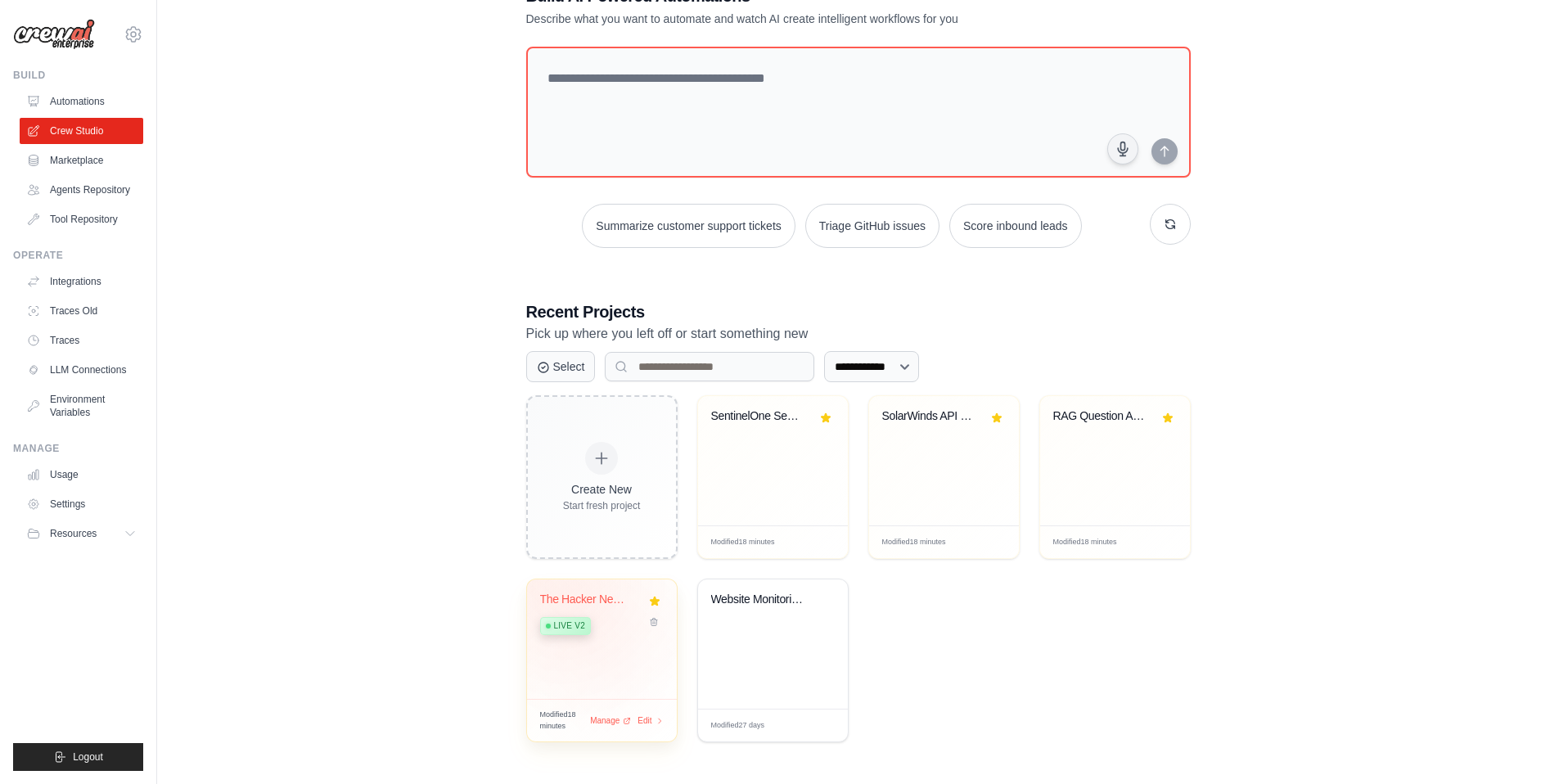
click at [583, 601] on div "The Hacker News Auto-Monitor + Thre..." at bounding box center [590, 600] width 99 height 15
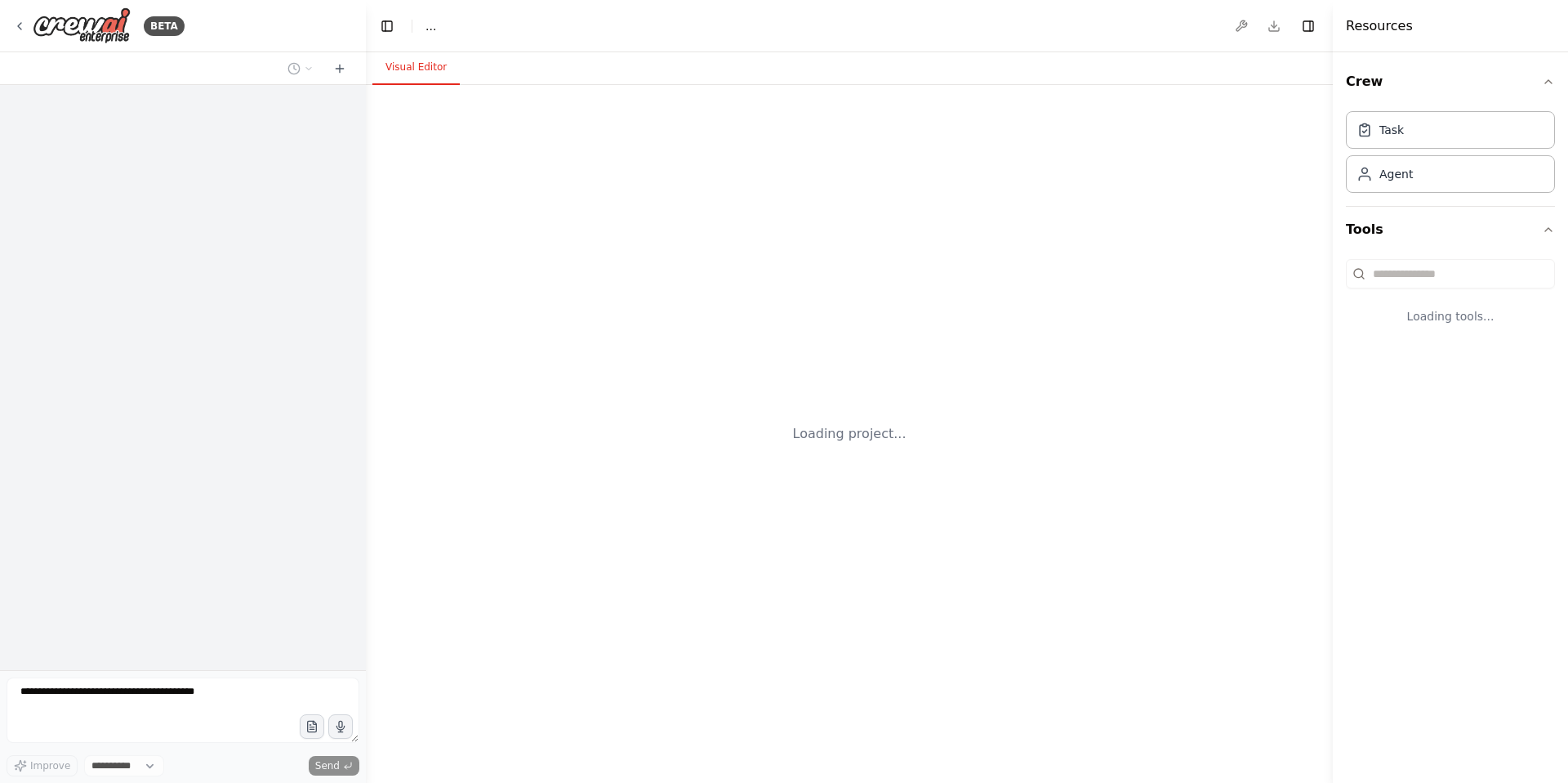
select select "****"
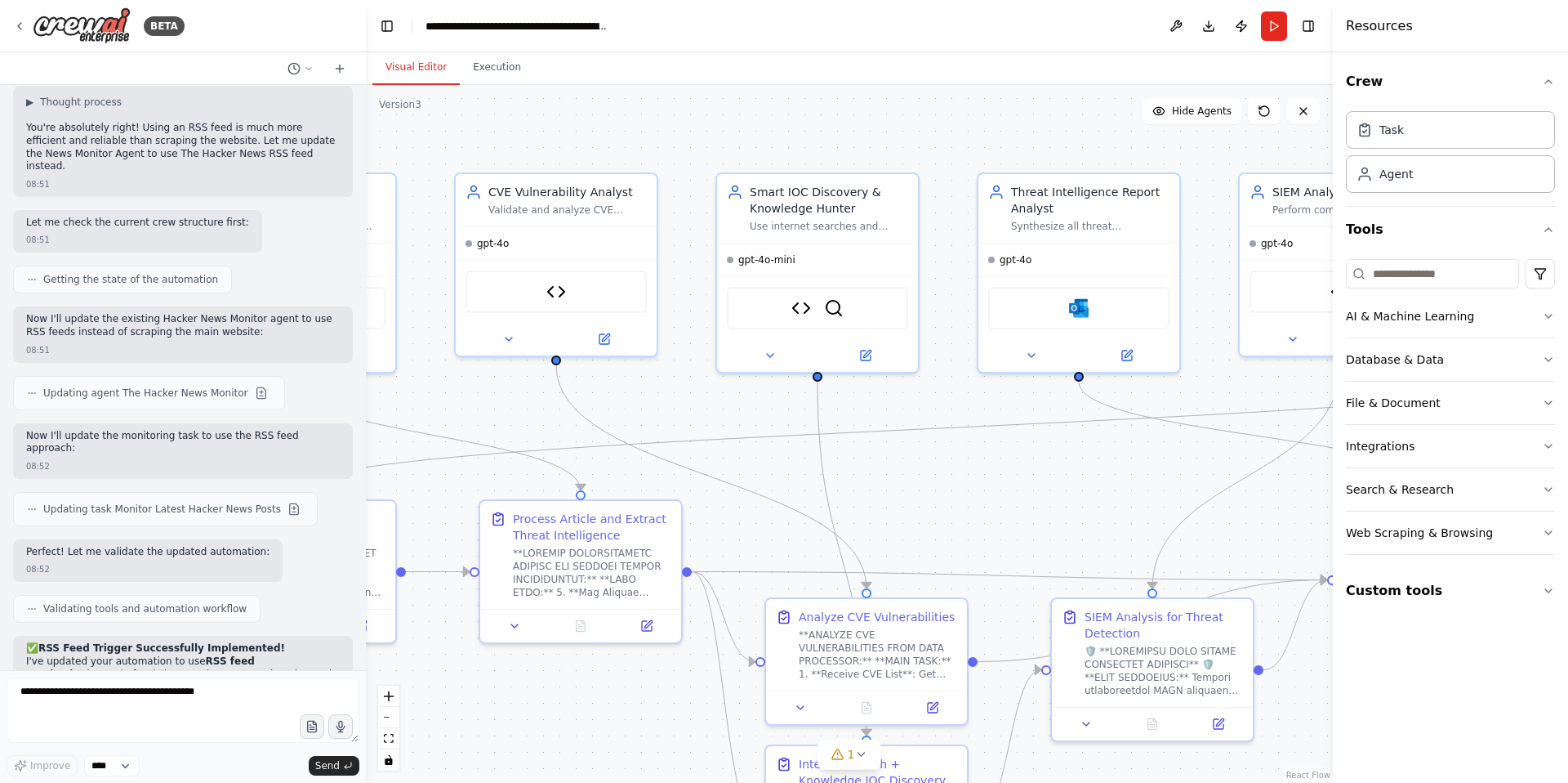
scroll to position [20983, 0]
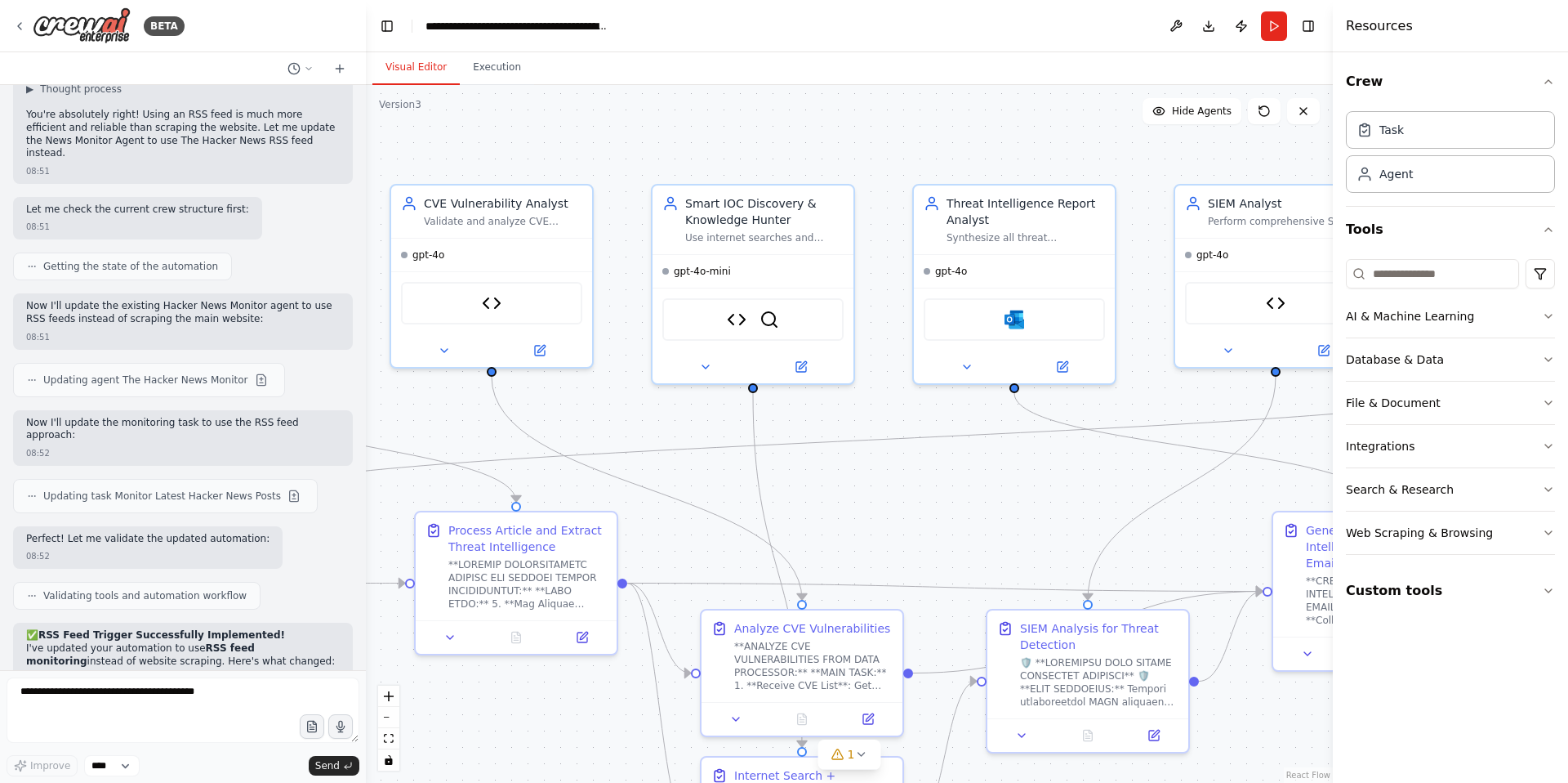
drag, startPoint x: 1007, startPoint y: 411, endPoint x: 688, endPoint y: 428, distance: 319.5
click at [688, 428] on div ".deletable-edge-delete-btn { width: 20px; height: 20px; border: 0px solid #ffff…" at bounding box center [849, 434] width 967 height 698
click at [800, 362] on icon at bounding box center [802, 362] width 7 height 7
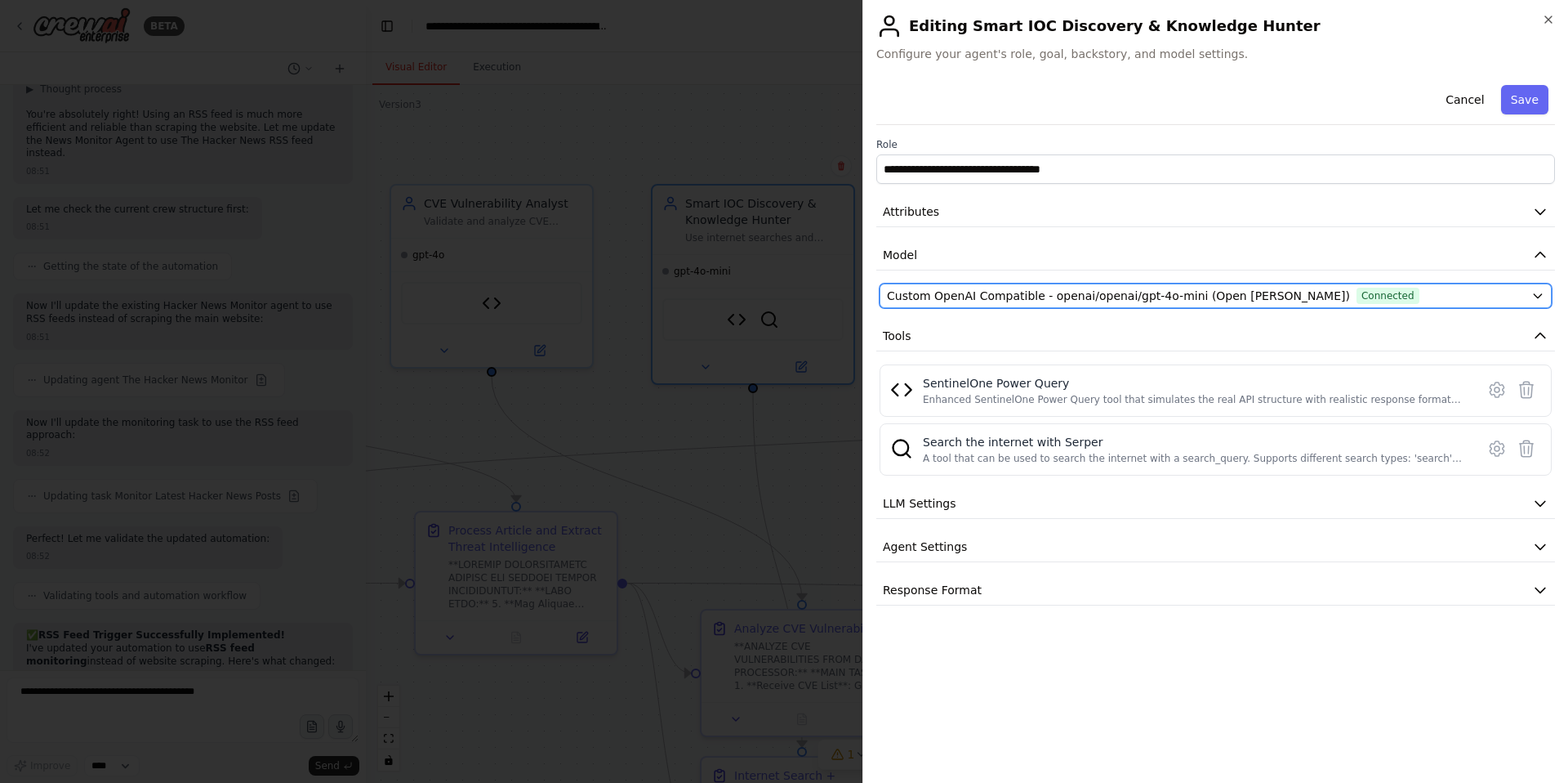
click at [1032, 290] on span "Custom OpenAI Compatible - openai/openai/gpt-4o-mini (Open [PERSON_NAME])" at bounding box center [1118, 295] width 463 height 16
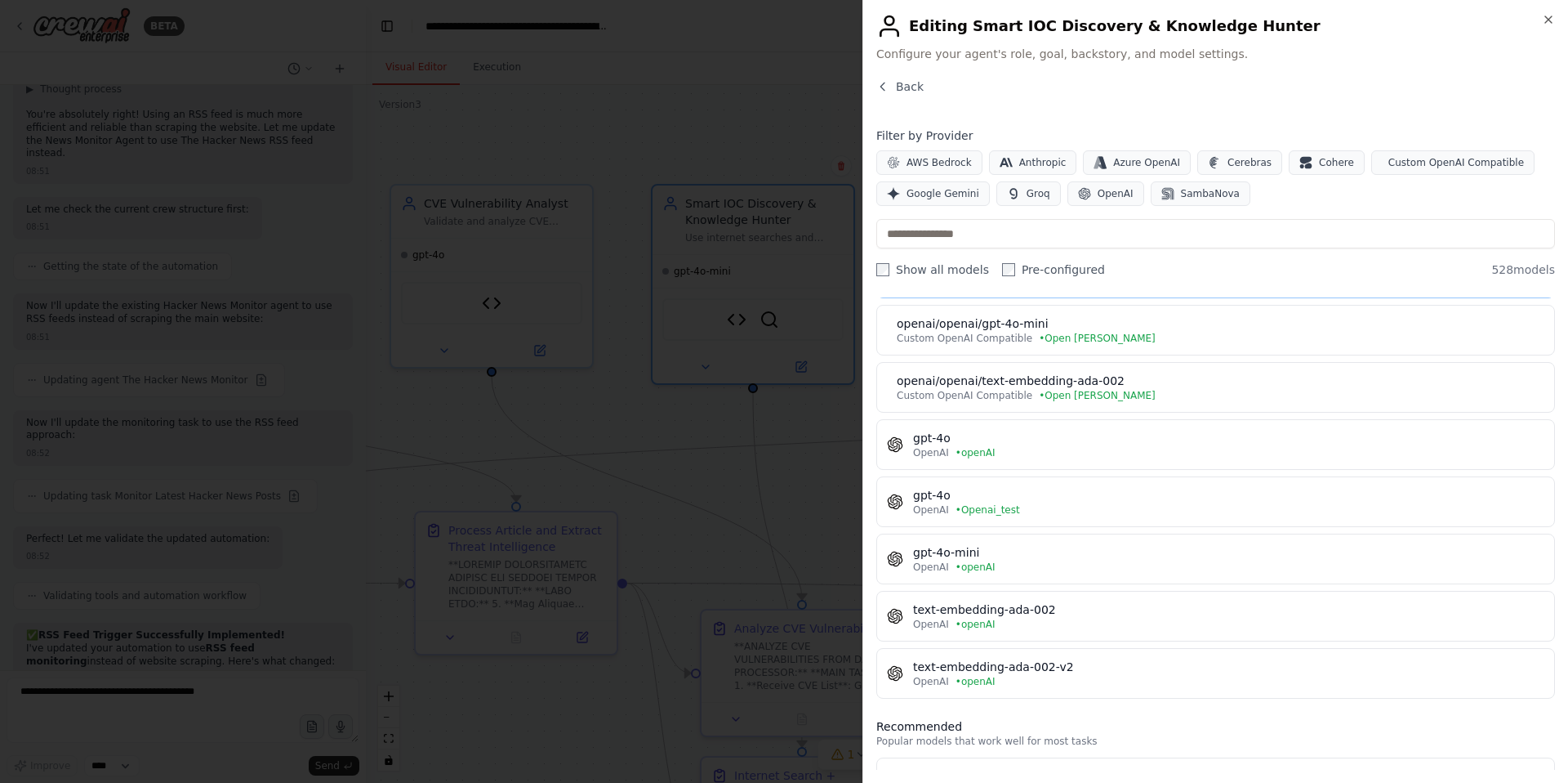
scroll to position [0, 0]
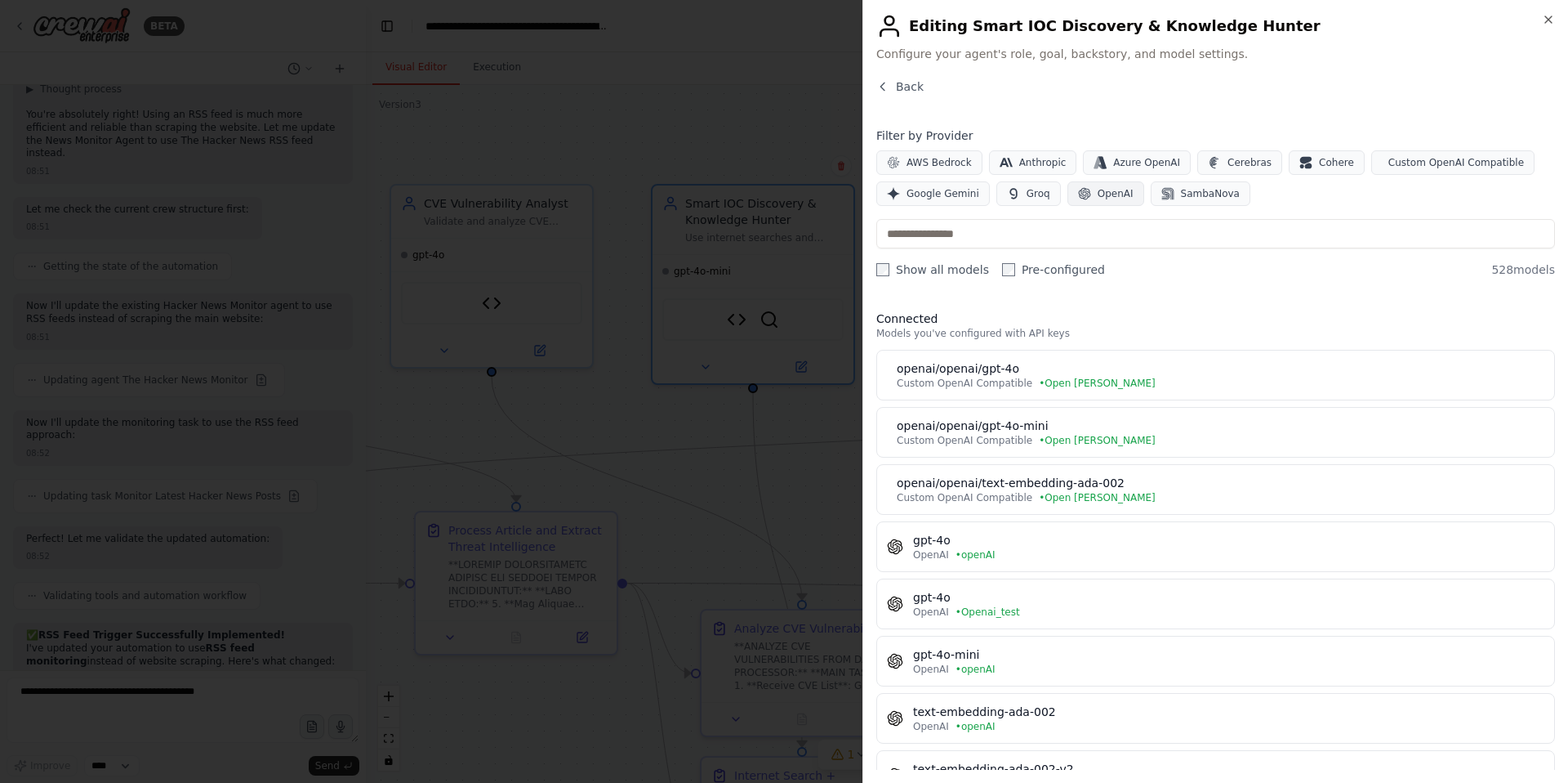
click at [1098, 193] on span "OpenAI" at bounding box center [1116, 194] width 36 height 13
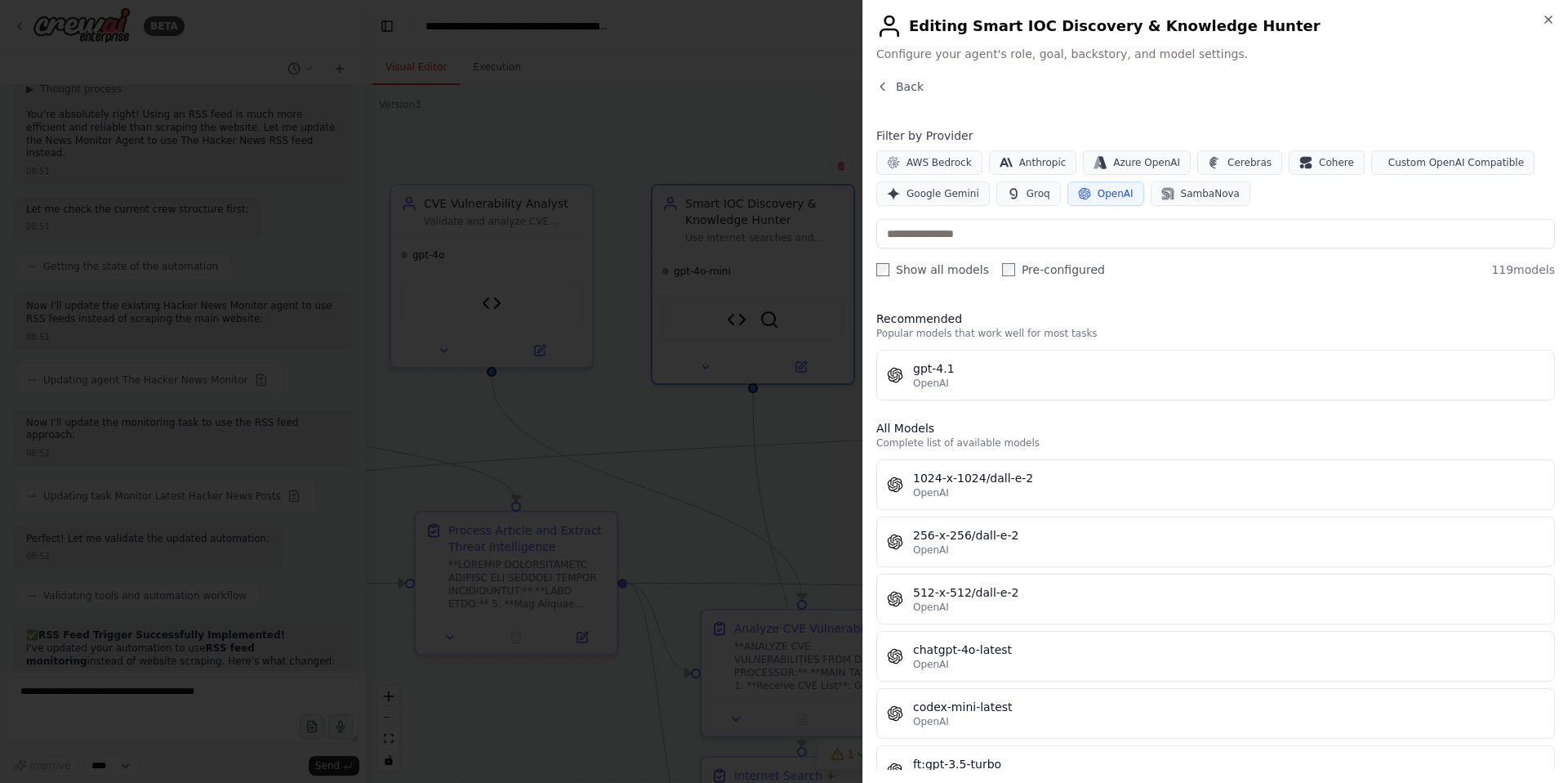
click at [891, 269] on label "Show all models" at bounding box center [932, 269] width 112 height 16
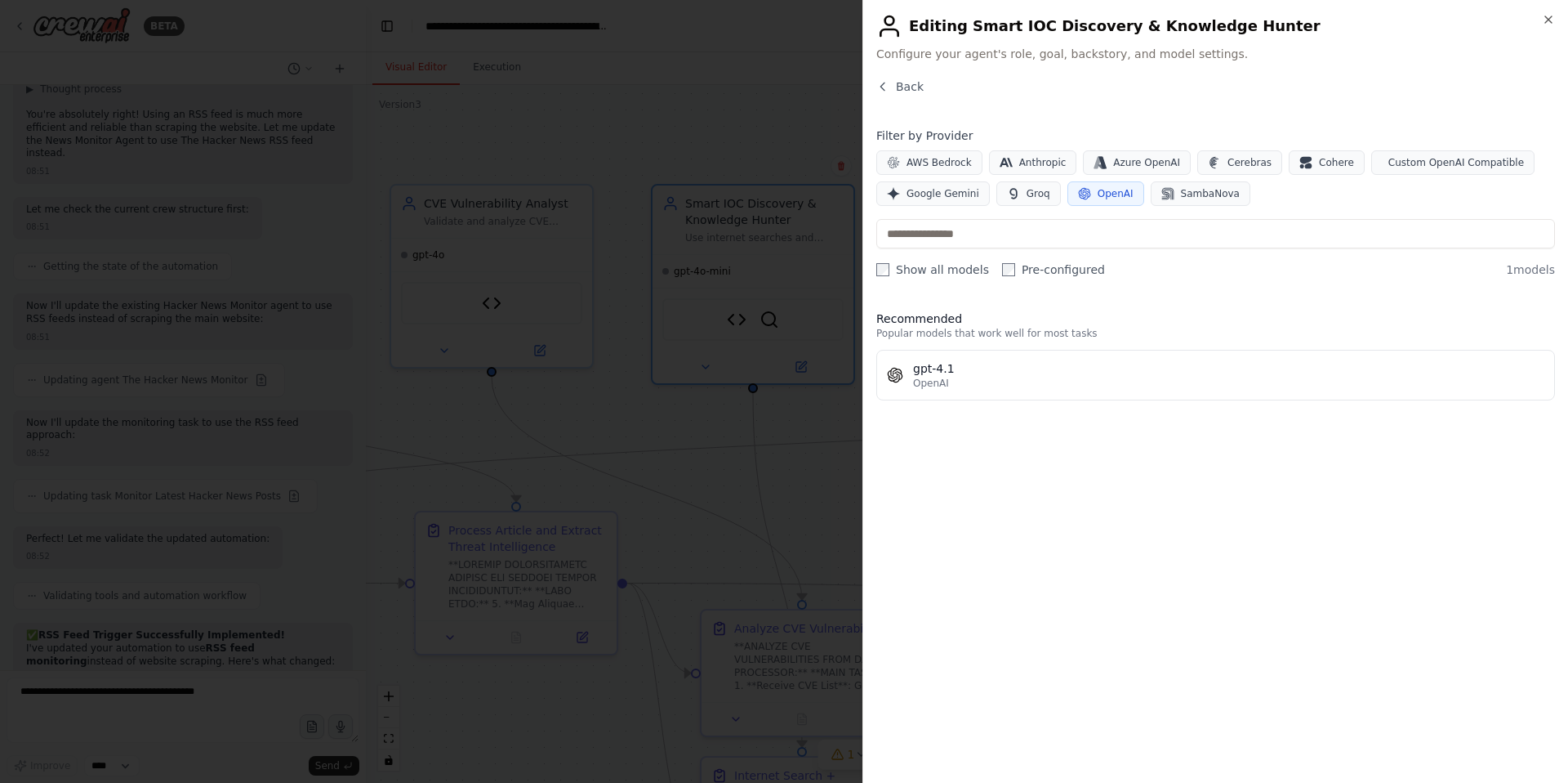
click at [1098, 194] on span "OpenAI" at bounding box center [1116, 194] width 36 height 13
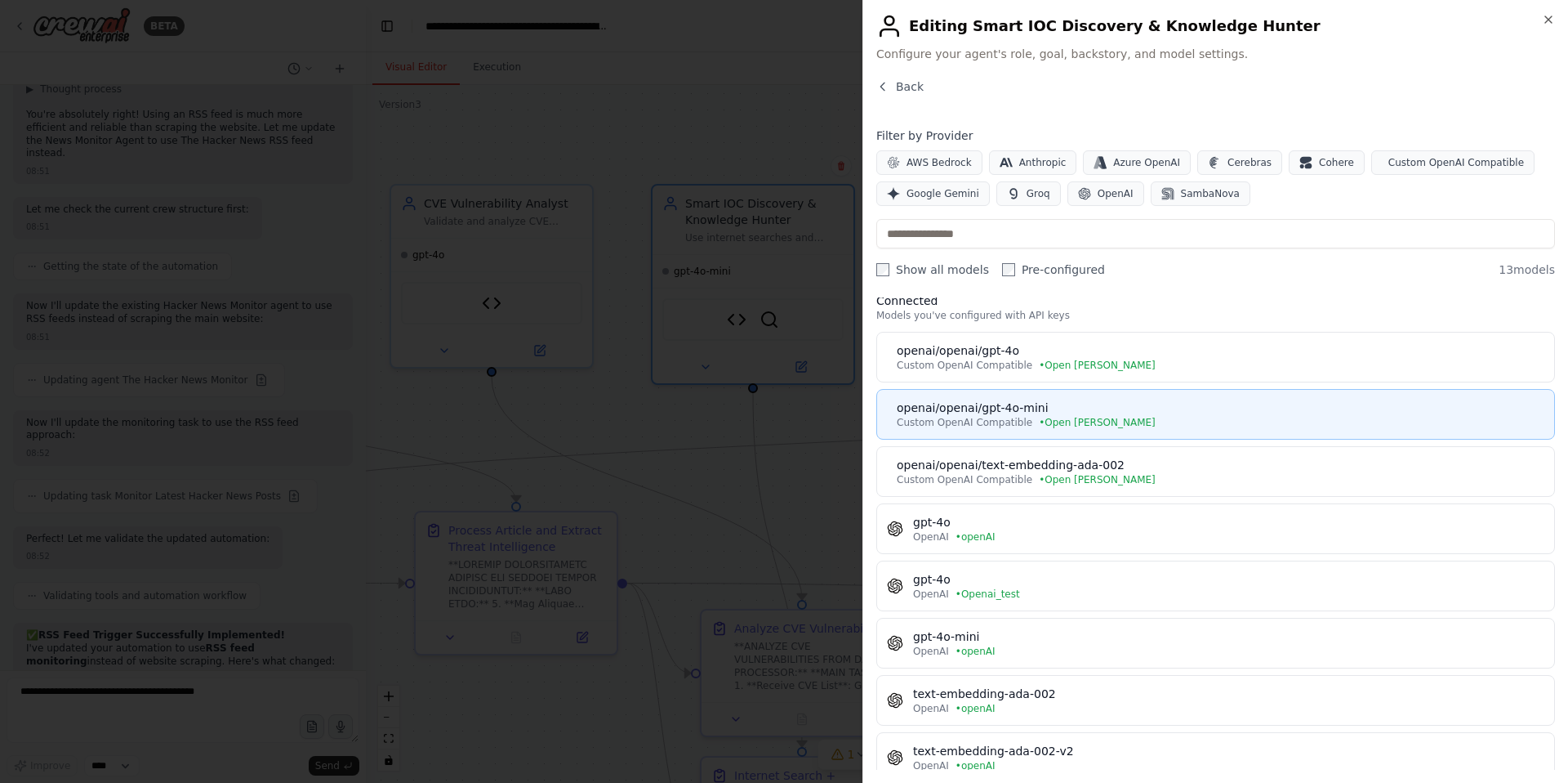
scroll to position [35, 0]
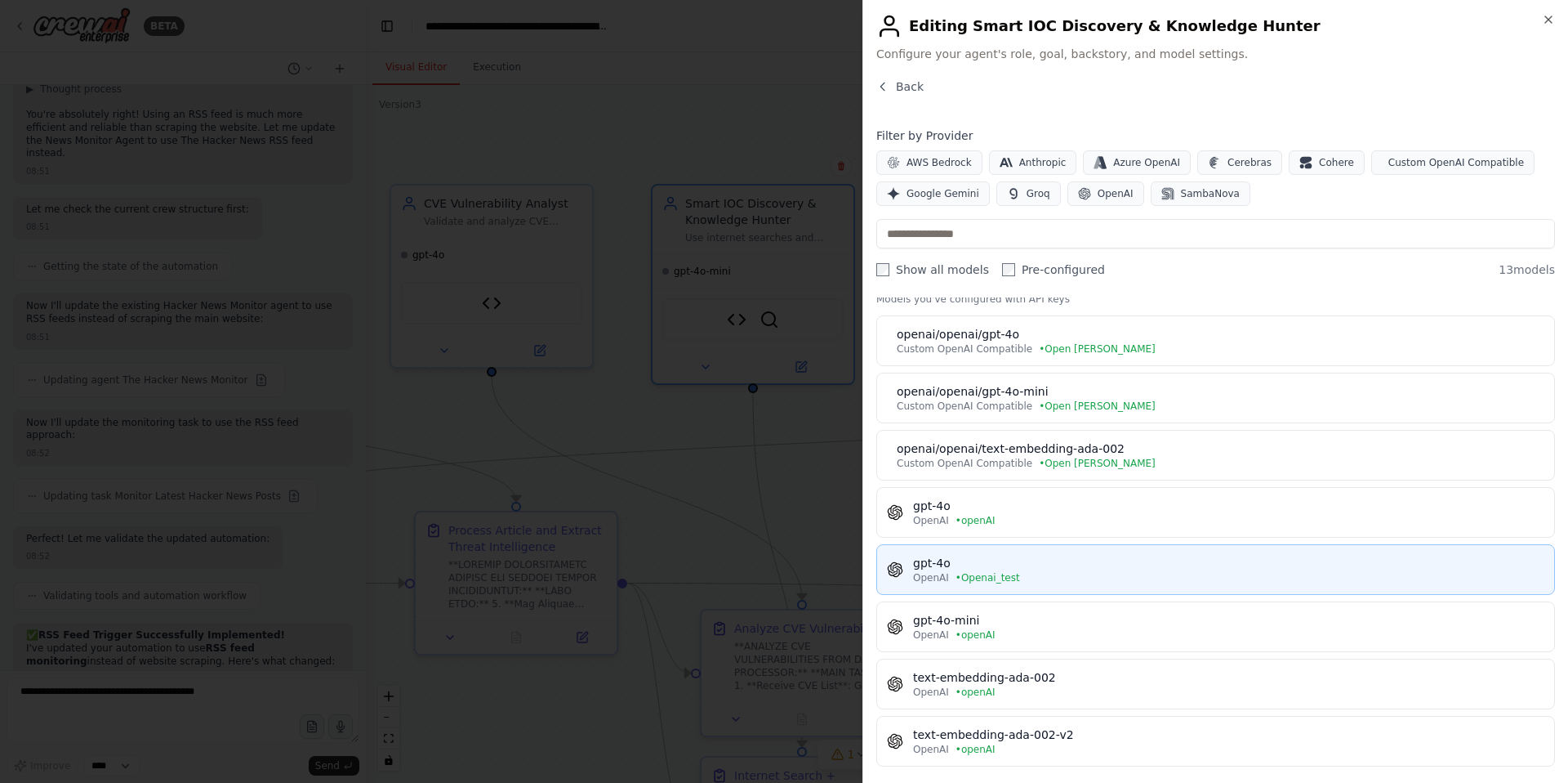
click at [965, 562] on div "gpt-4o" at bounding box center [1228, 562] width 631 height 16
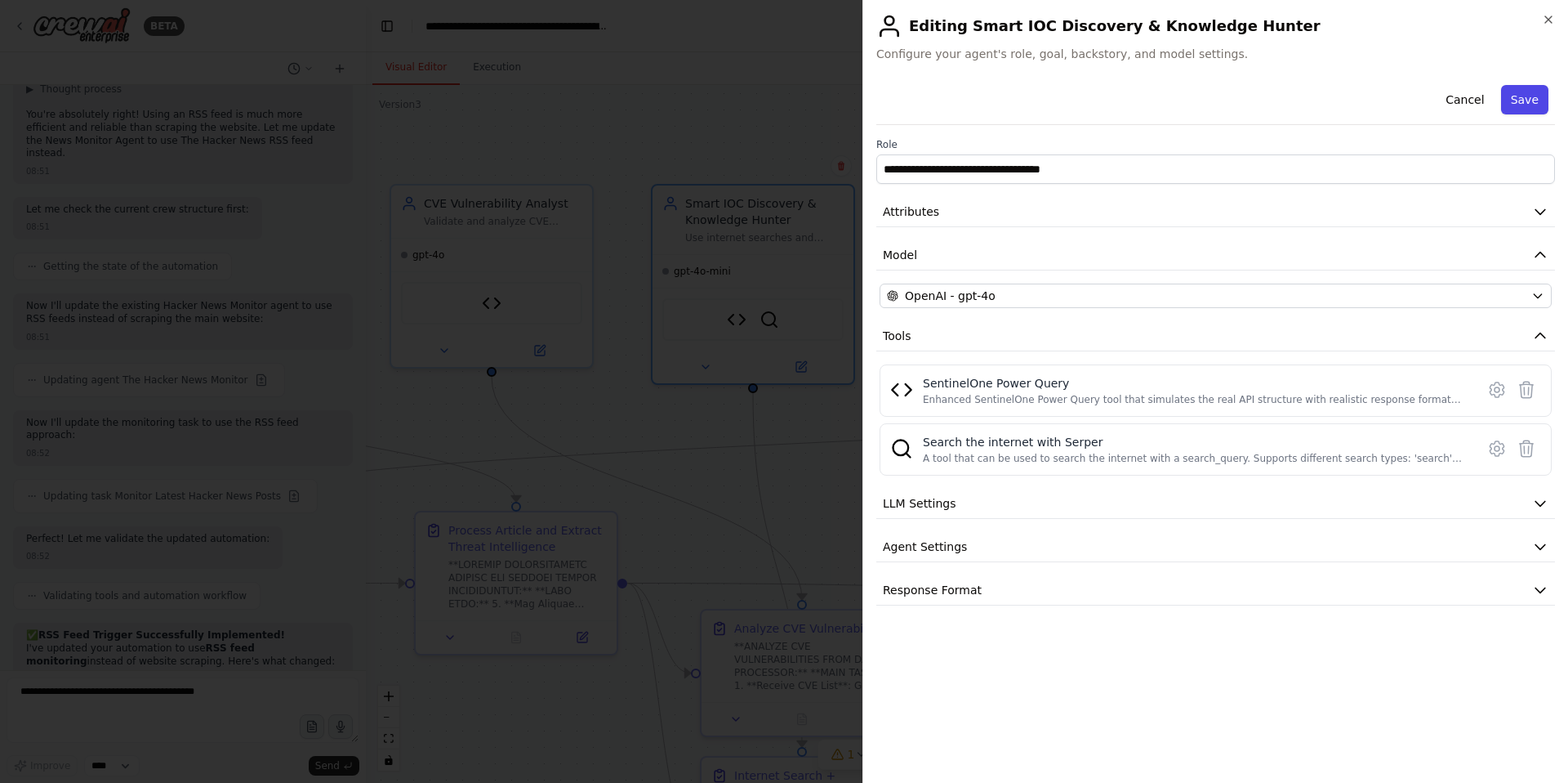
click at [1530, 97] on button "Save" at bounding box center [1524, 99] width 48 height 29
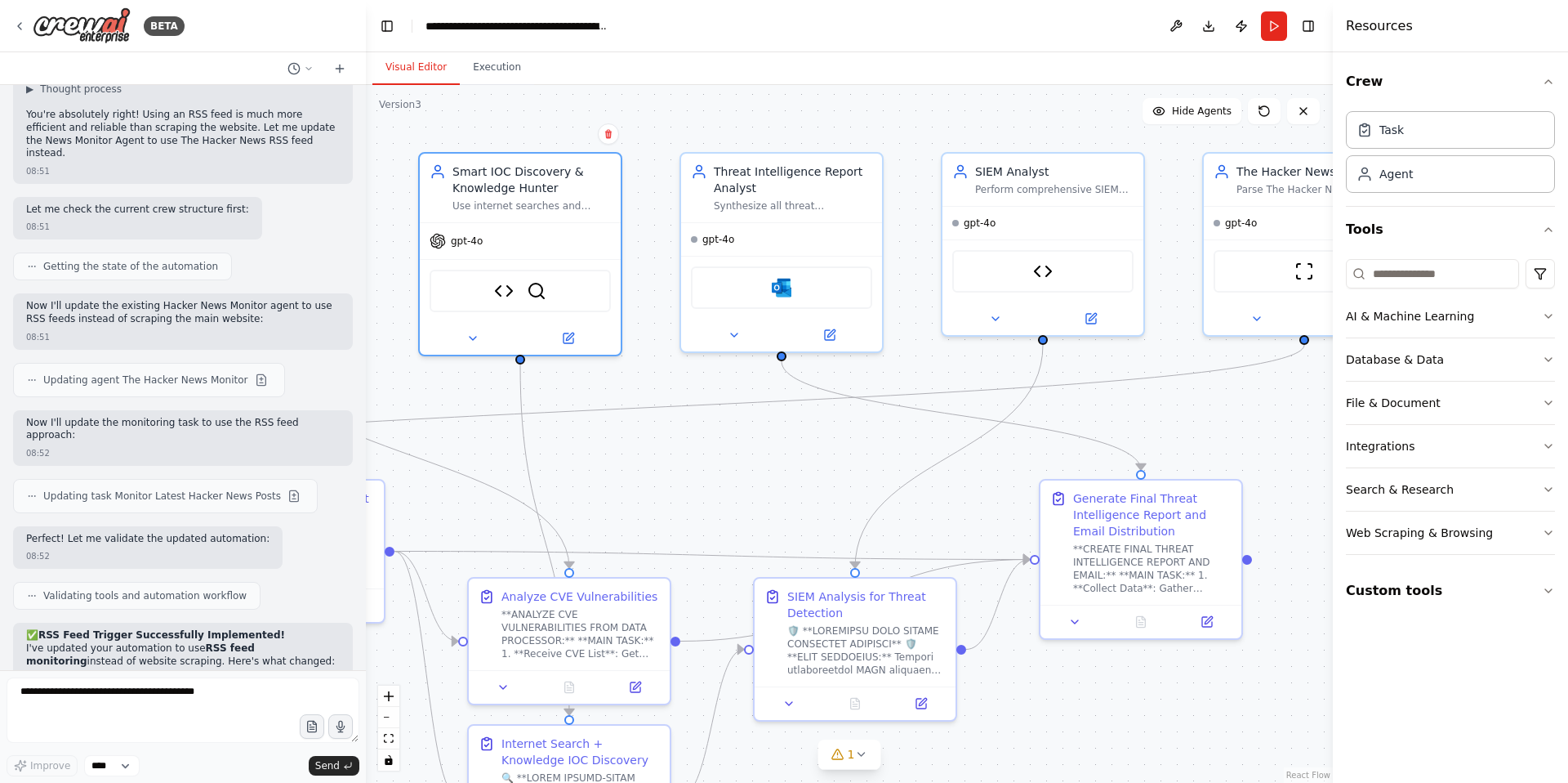
drag, startPoint x: 1155, startPoint y: 388, endPoint x: 917, endPoint y: 355, distance: 240.3
click at [917, 355] on div ".deletable-edge-delete-btn { width: 20px; height: 20px; border: 0px solid #ffff…" at bounding box center [849, 434] width 967 height 698
click at [1042, 267] on img at bounding box center [1037, 267] width 20 height 20
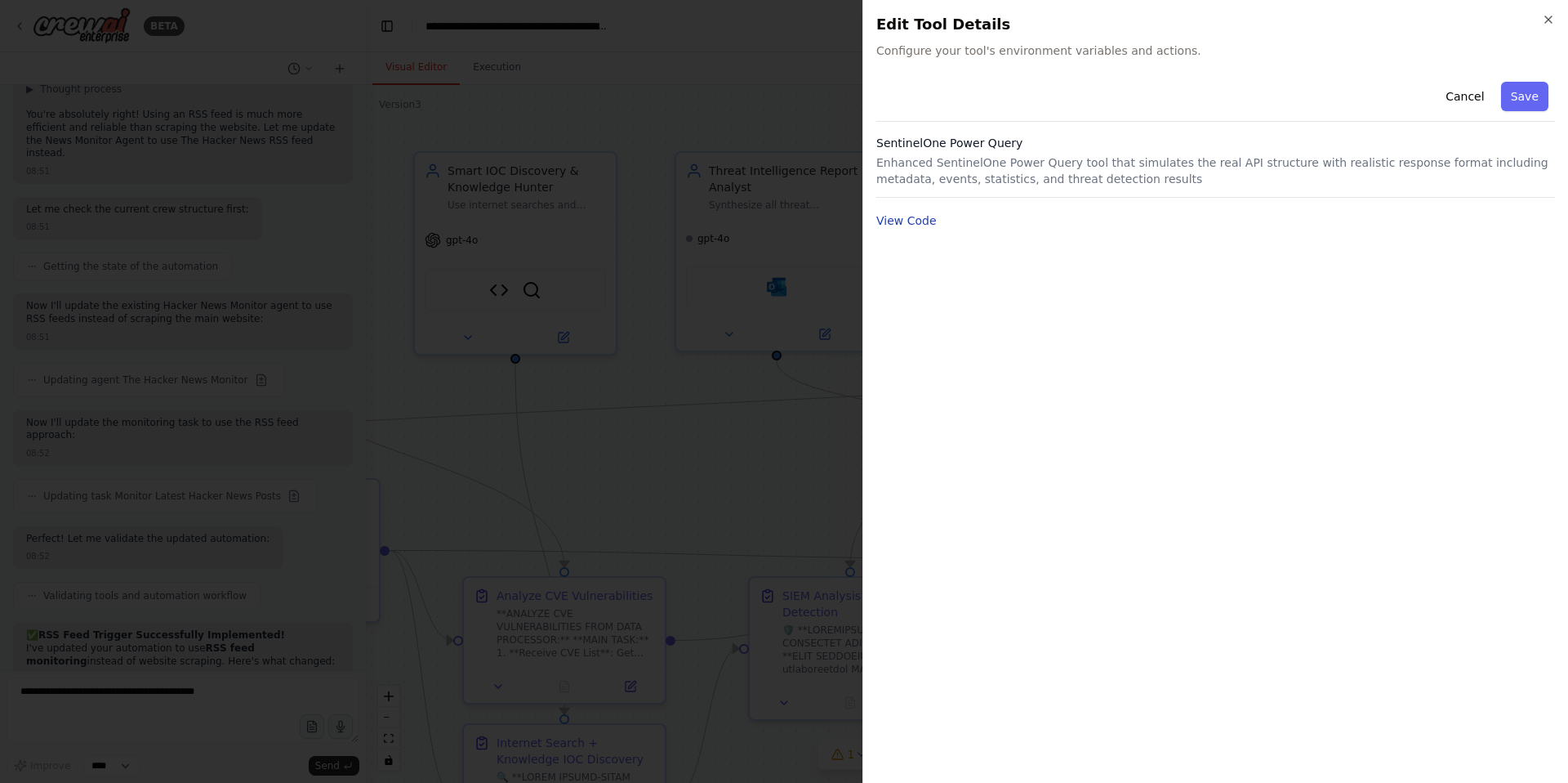
click at [924, 228] on button "View Code" at bounding box center [906, 220] width 61 height 16
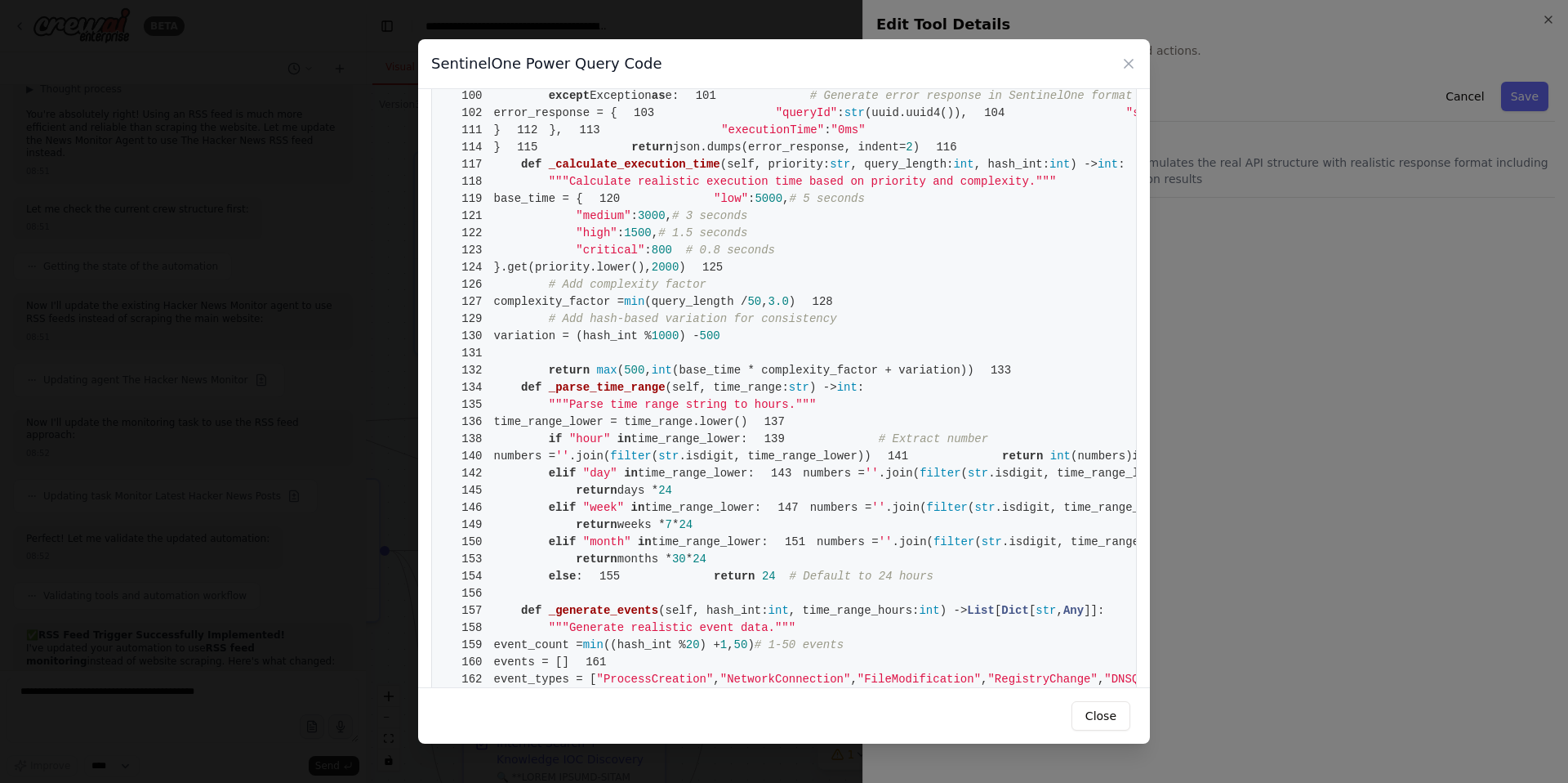
scroll to position [0, 0]
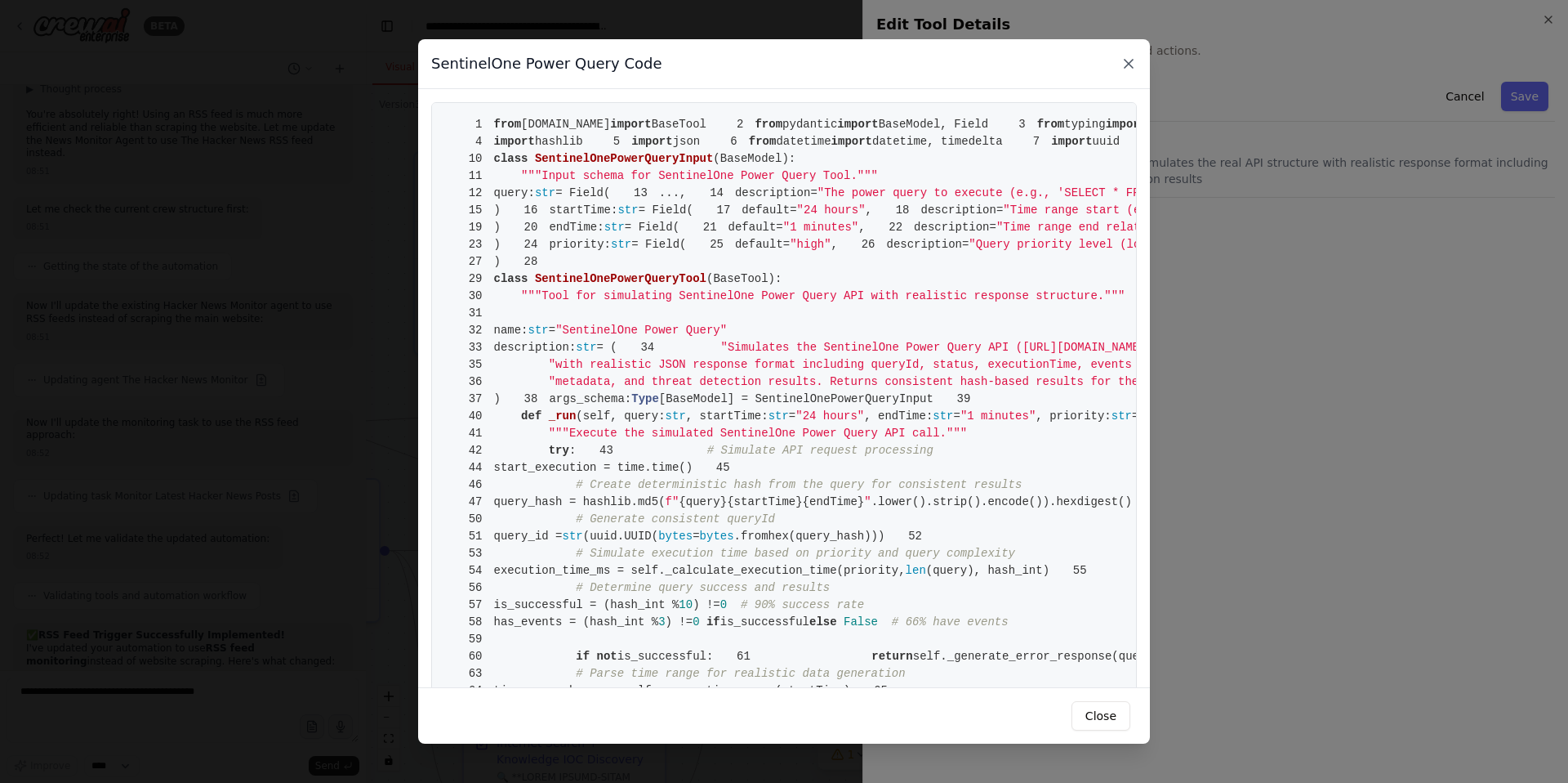
click at [1129, 68] on icon at bounding box center [1128, 63] width 16 height 16
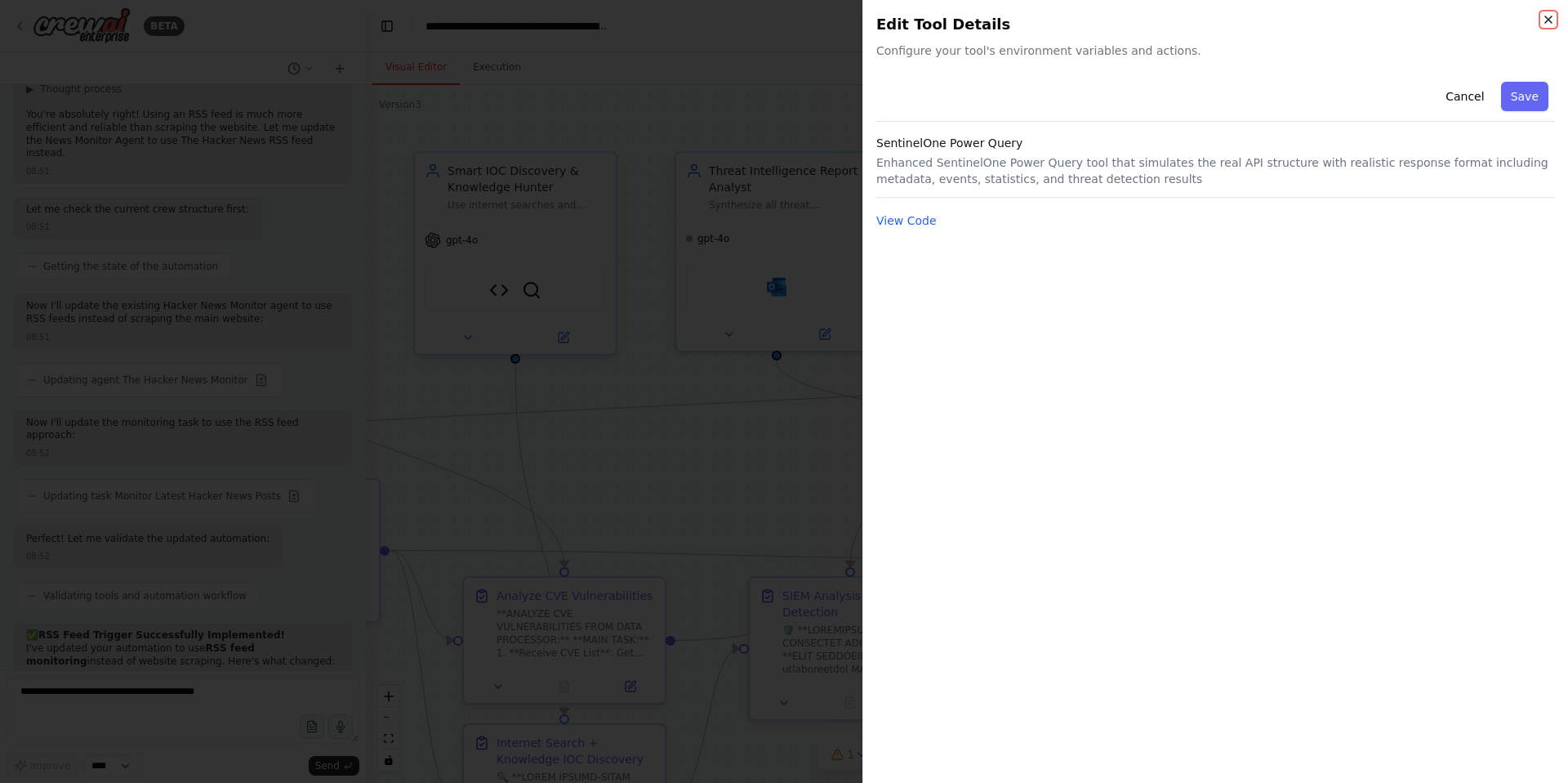
click at [1551, 20] on icon "button" at bounding box center [1548, 20] width 13 height 13
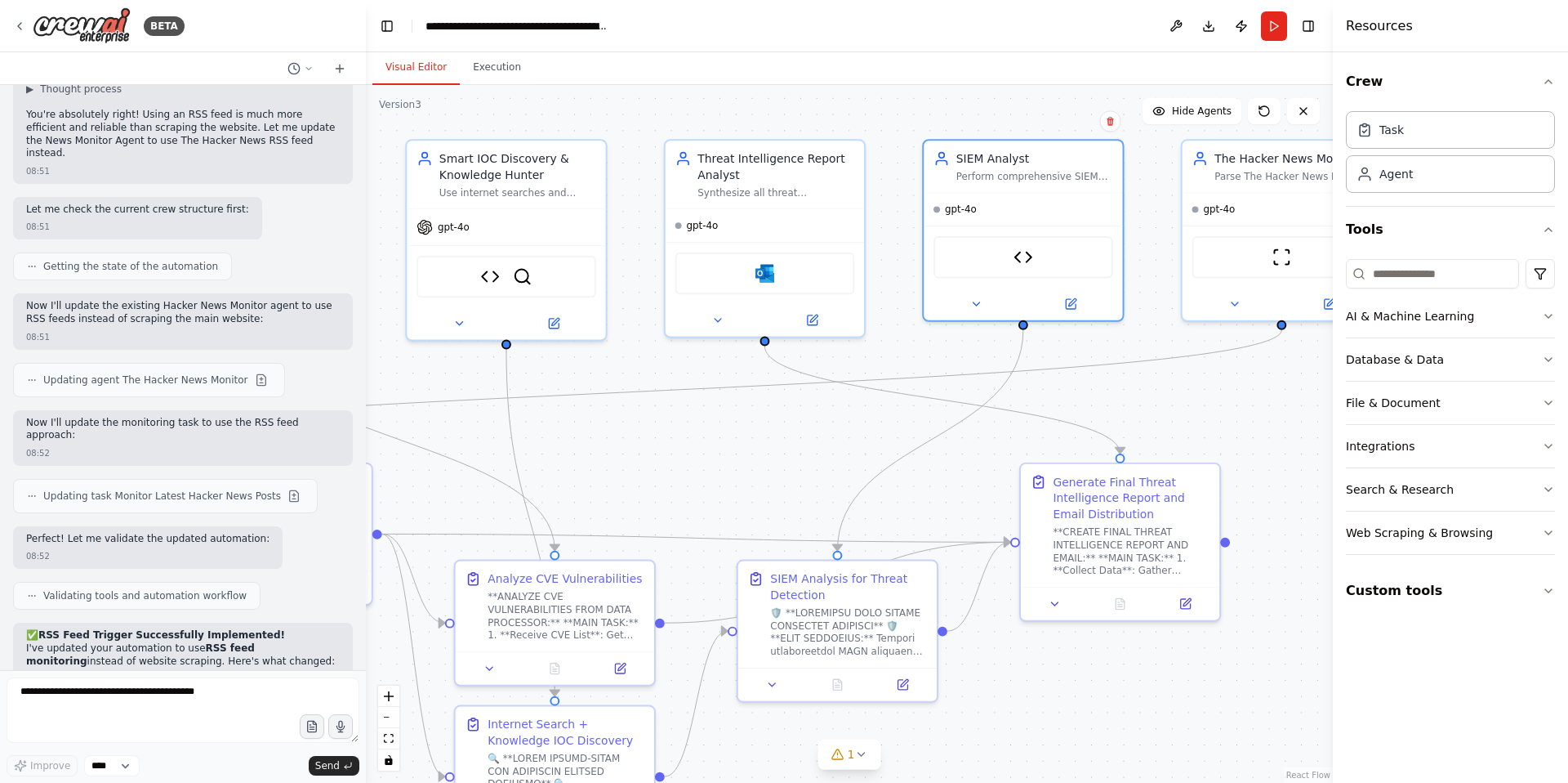
drag, startPoint x: 1092, startPoint y: 358, endPoint x: 1078, endPoint y: 343, distance: 20.5
click at [1078, 343] on div ".deletable-edge-delete-btn { width: 20px; height: 20px; border: 0px solid #ffff…" at bounding box center [849, 434] width 967 height 698
click at [771, 277] on img at bounding box center [765, 270] width 20 height 20
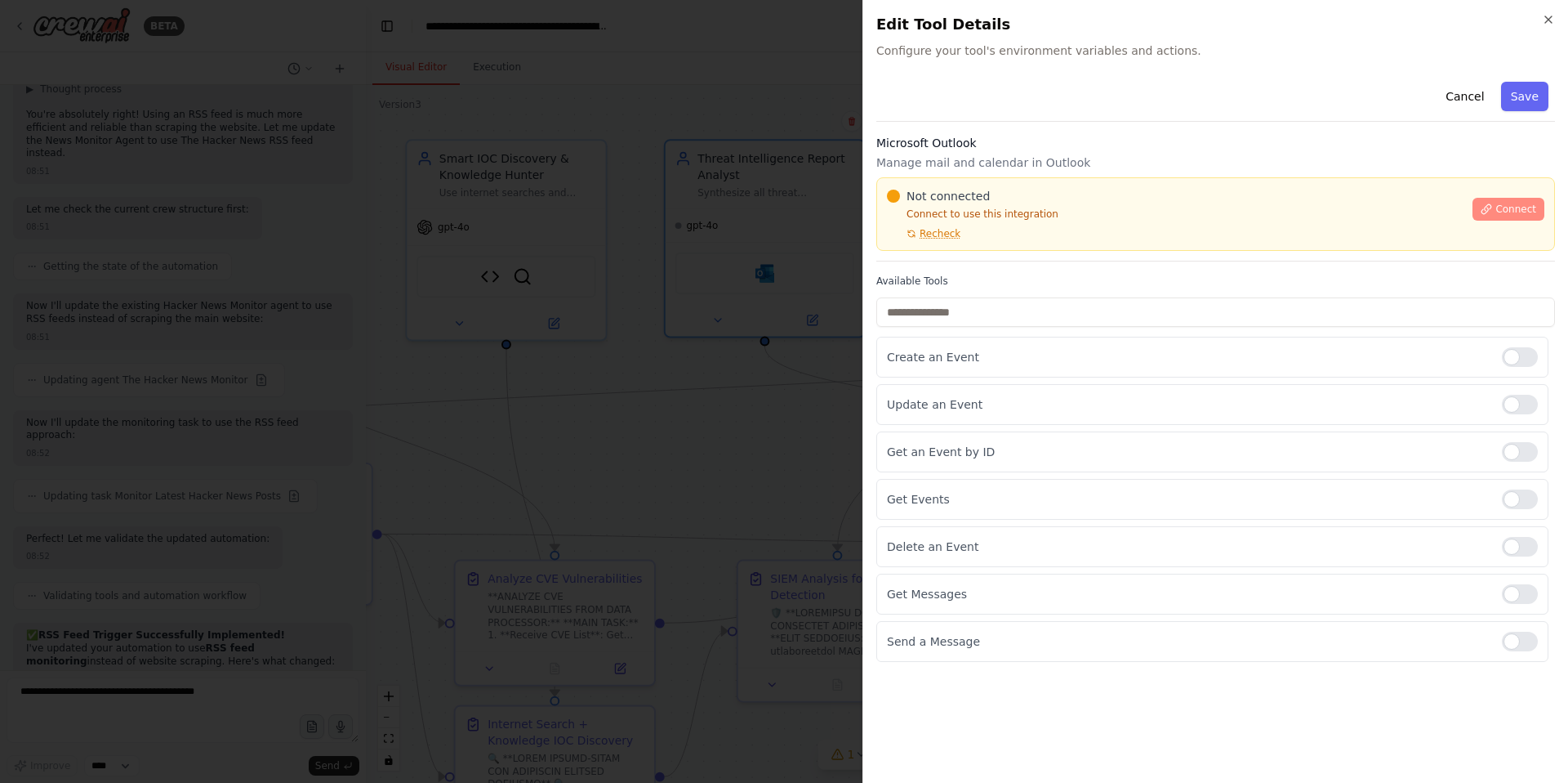
click at [1495, 209] on span "Connect" at bounding box center [1516, 209] width 41 height 13
